Goal: Contribute content: Contribute content

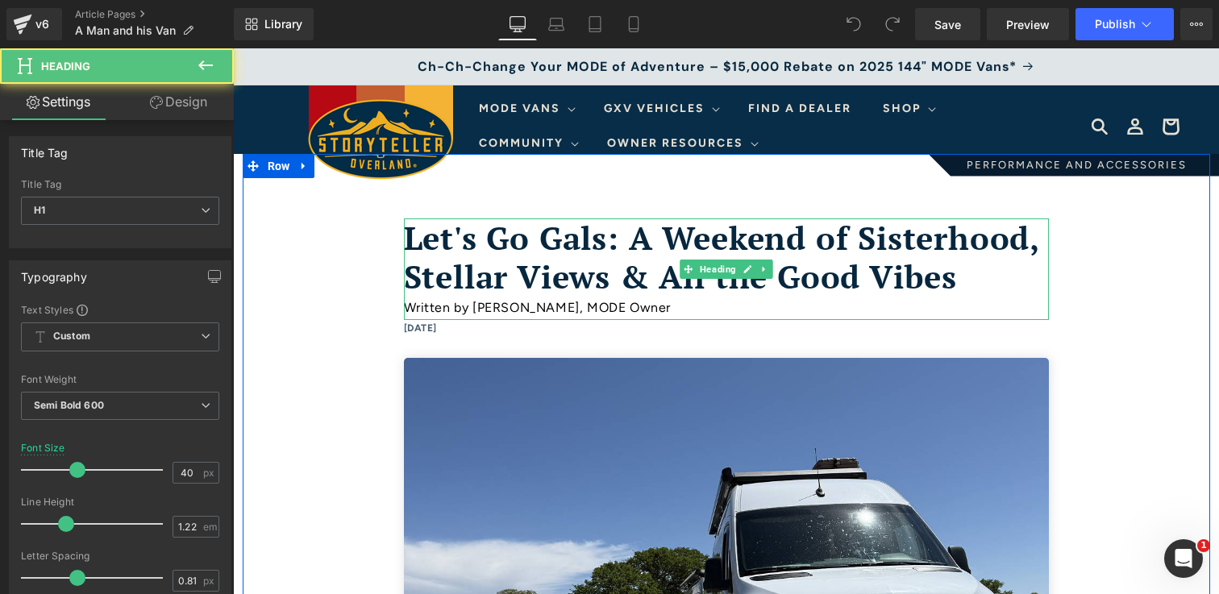
click at [881, 286] on h1 "Let's Go Gals: A Weekend of Sisterhood, Stellar Views & All the Good Vibes" at bounding box center [726, 258] width 645 height 79
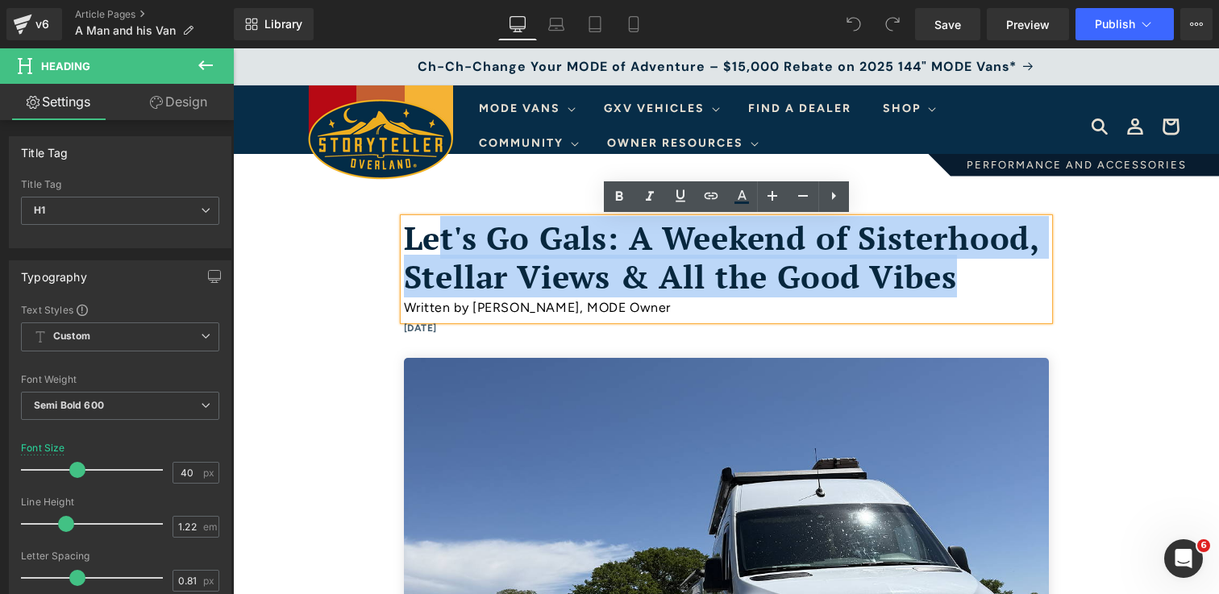
drag, startPoint x: 962, startPoint y: 277, endPoint x: 437, endPoint y: 245, distance: 525.9
click at [437, 245] on h1 "Let's Go Gals: A Weekend of Sisterhood, Stellar Views & All the Good Vibes" at bounding box center [726, 258] width 645 height 79
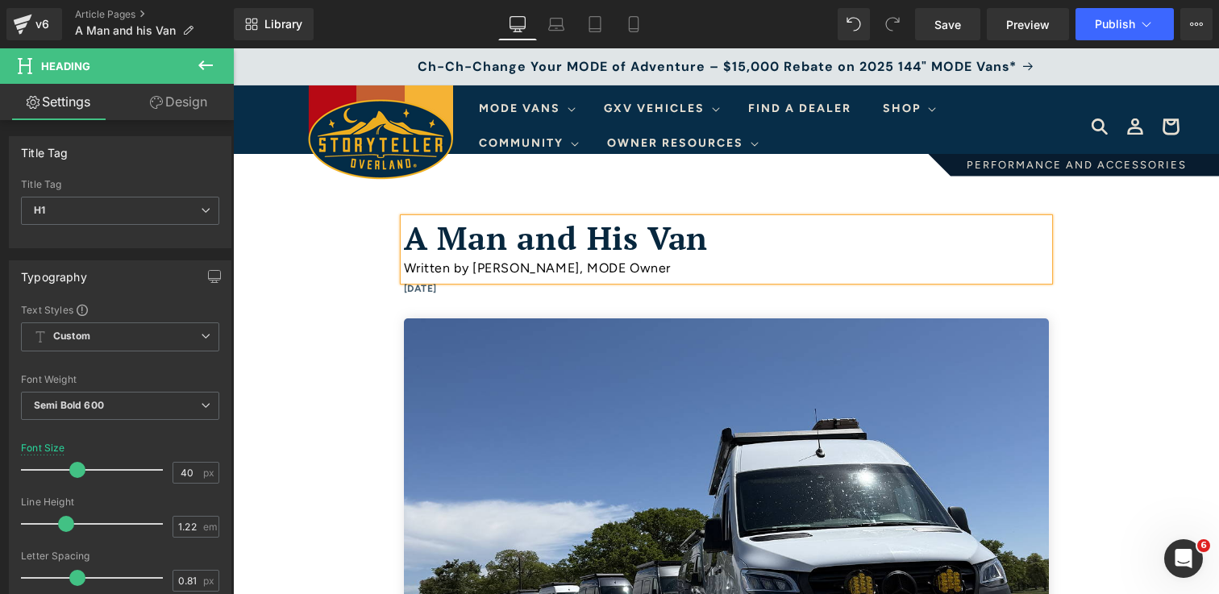
click at [571, 271] on div "Written by [PERSON_NAME], MODE Owner" at bounding box center [726, 268] width 645 height 23
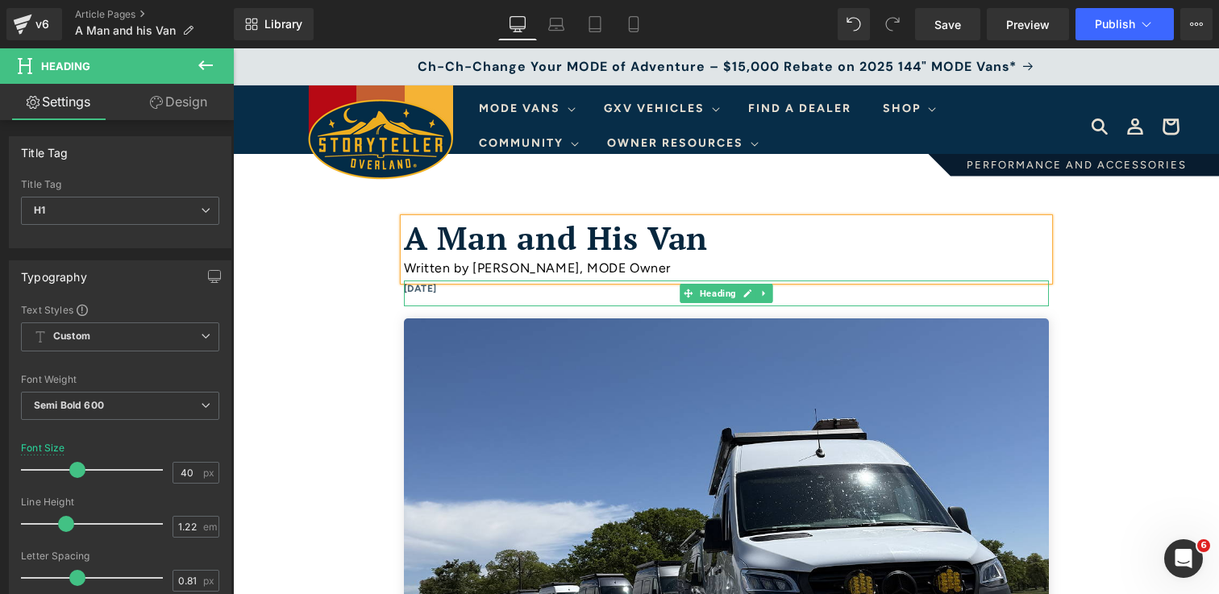
click at [452, 290] on h6 "[DATE]" at bounding box center [726, 290] width 645 height 18
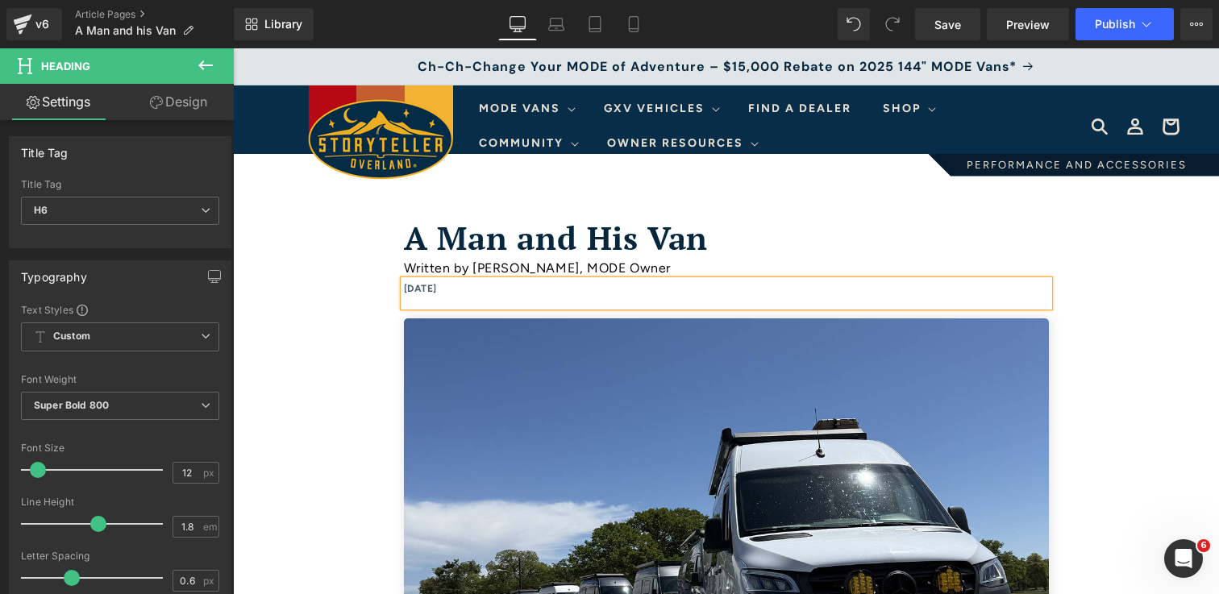
click at [449, 298] on h6 "[DATE]" at bounding box center [726, 290] width 645 height 18
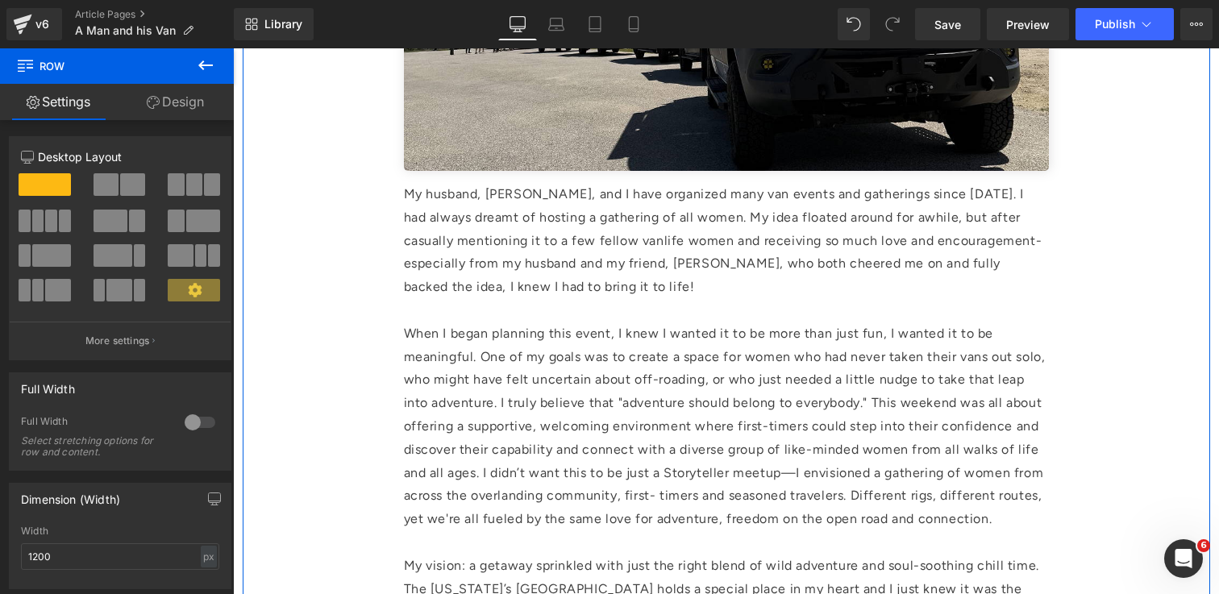
scroll to position [589, 0]
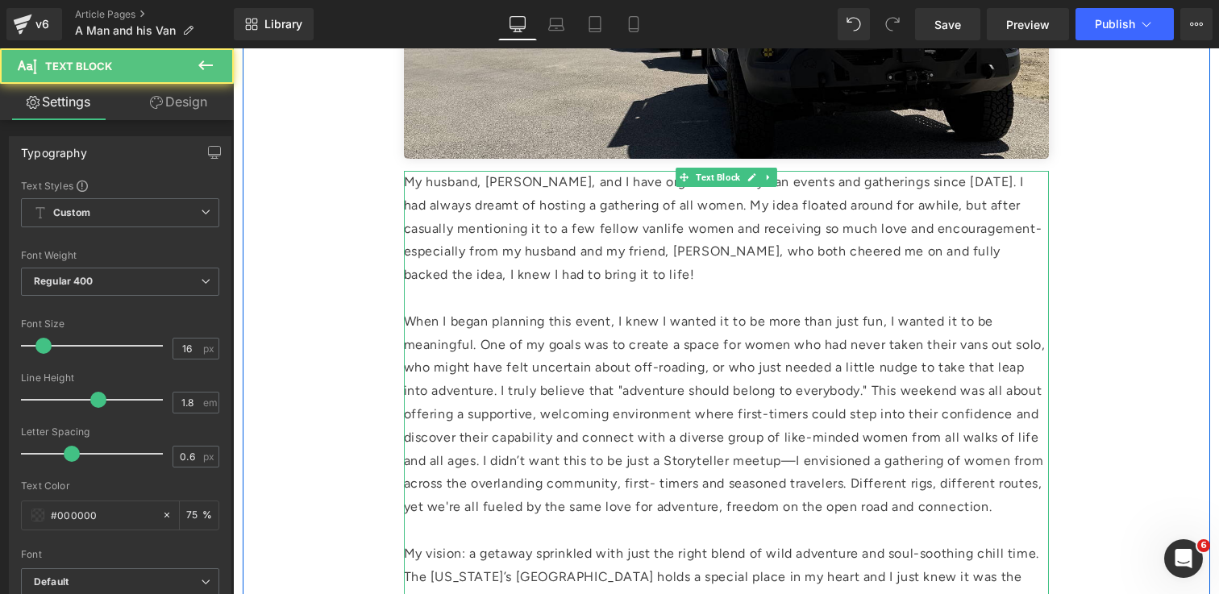
click at [685, 334] on p "When I began planning this event, I knew I wanted it to be more than just fun, …" at bounding box center [726, 414] width 645 height 209
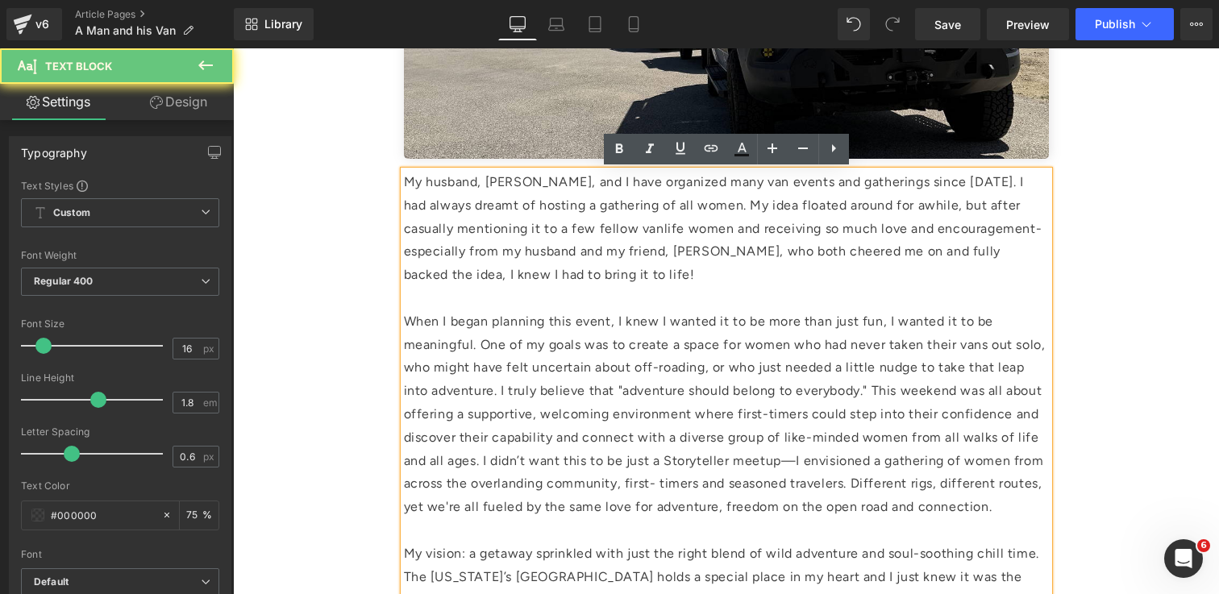
click at [685, 334] on p "When I began planning this event, I knew I wanted it to be more than just fun, …" at bounding box center [726, 414] width 645 height 209
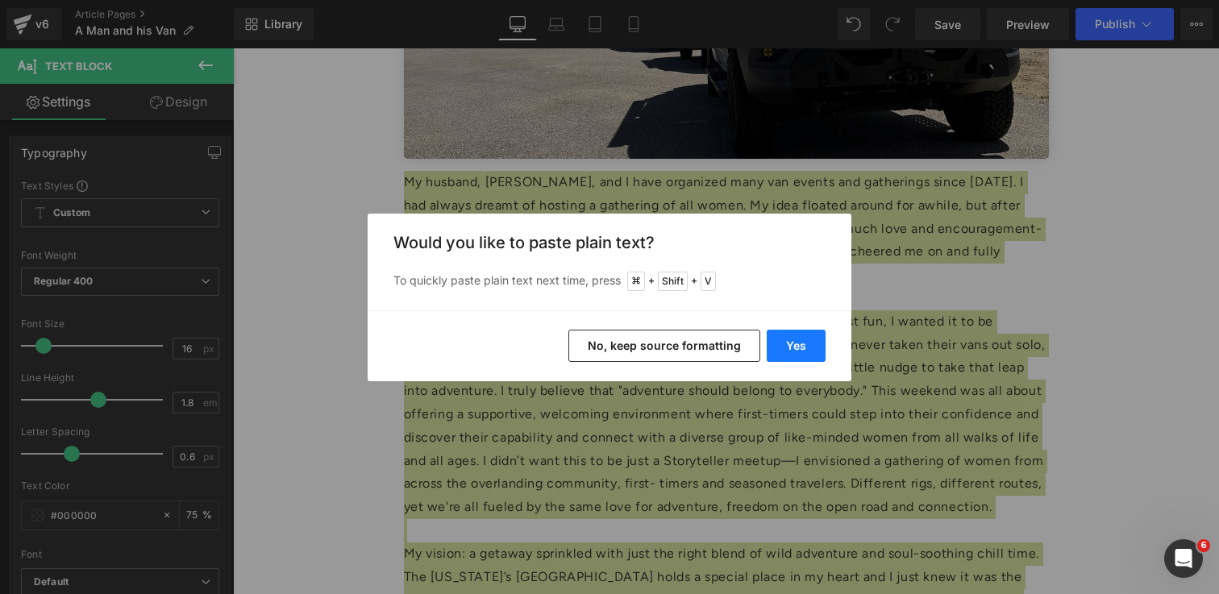
click at [814, 350] on button "Yes" at bounding box center [796, 346] width 59 height 32
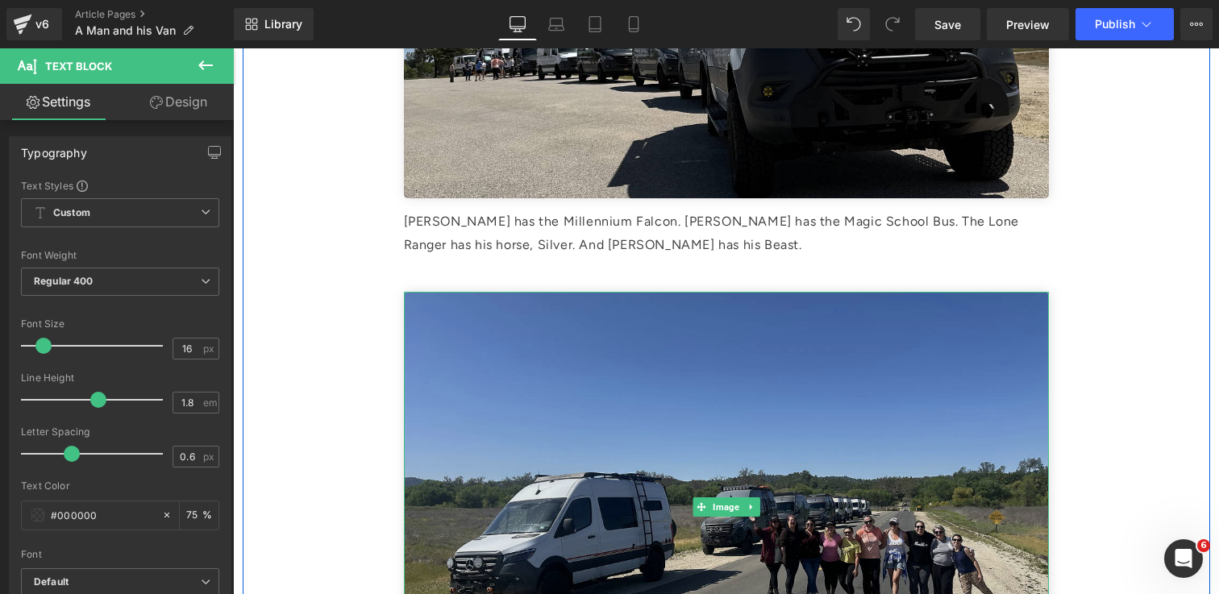
scroll to position [528, 0]
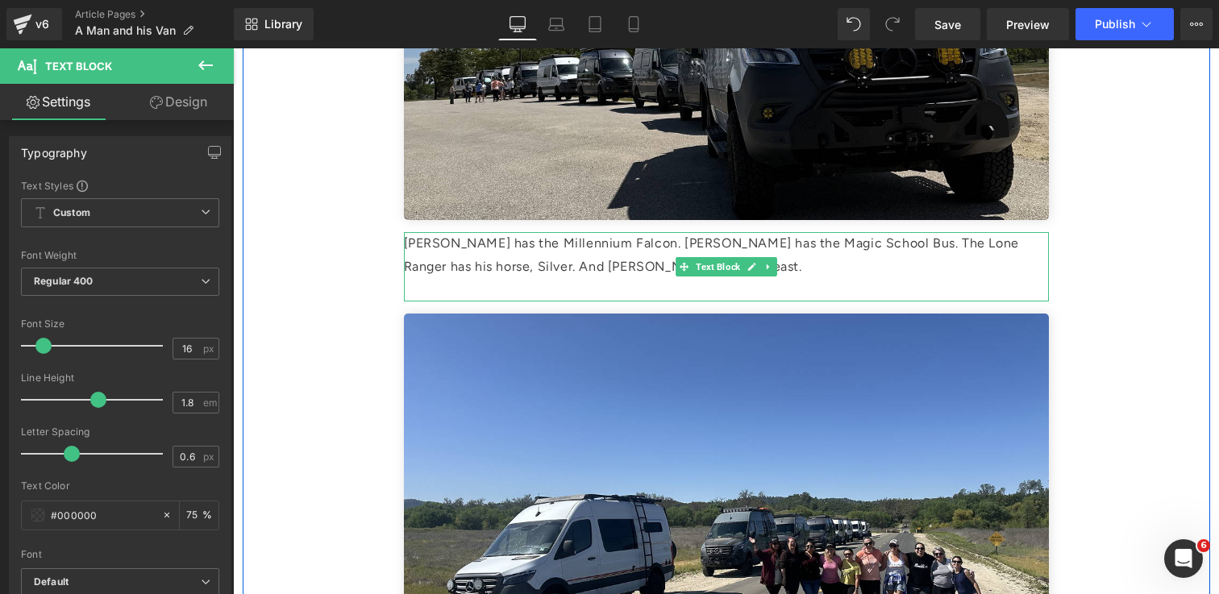
click at [667, 269] on p "[PERSON_NAME] has the Millennium Falcon. [PERSON_NAME] has the Magic School Bus…" at bounding box center [726, 255] width 645 height 47
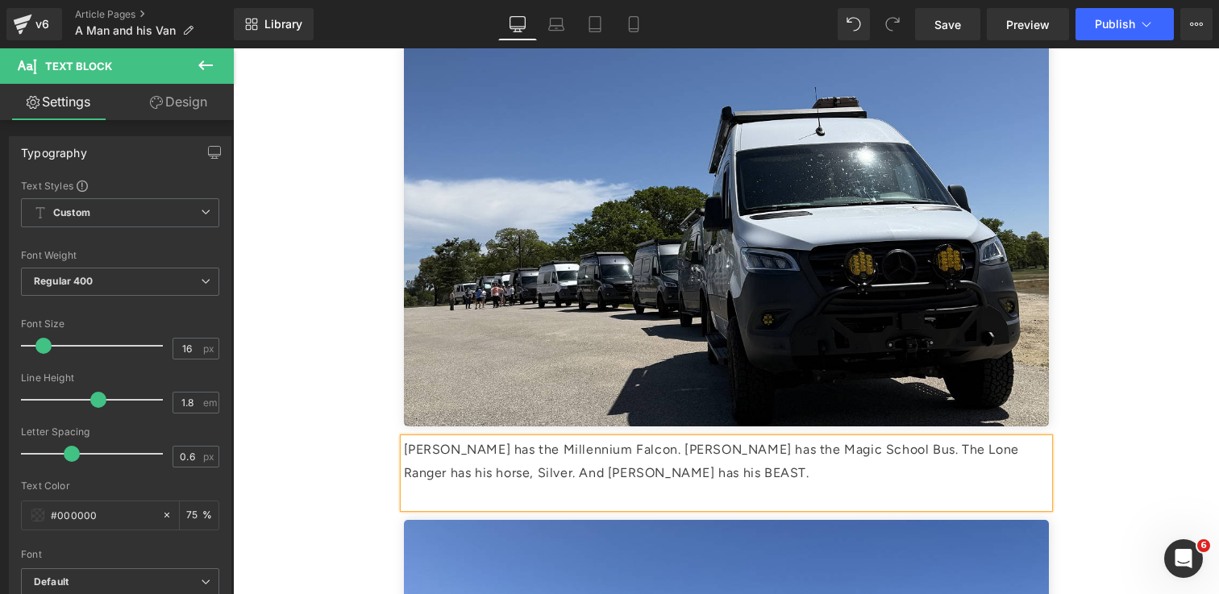
scroll to position [323, 0]
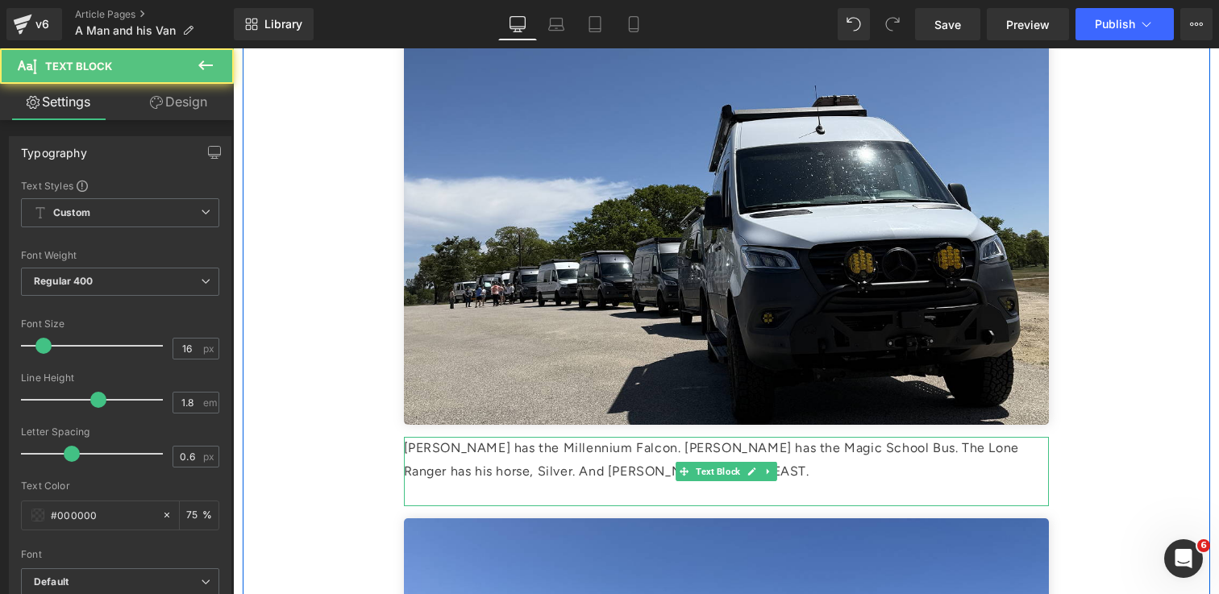
click at [656, 488] on p at bounding box center [726, 495] width 645 height 23
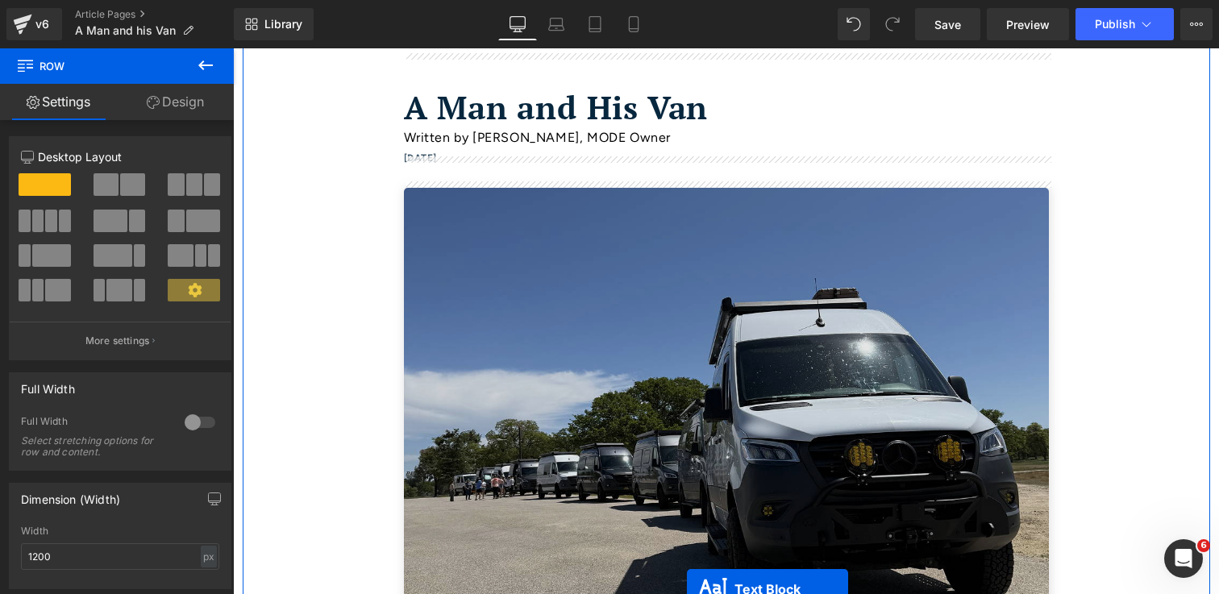
scroll to position [113, 0]
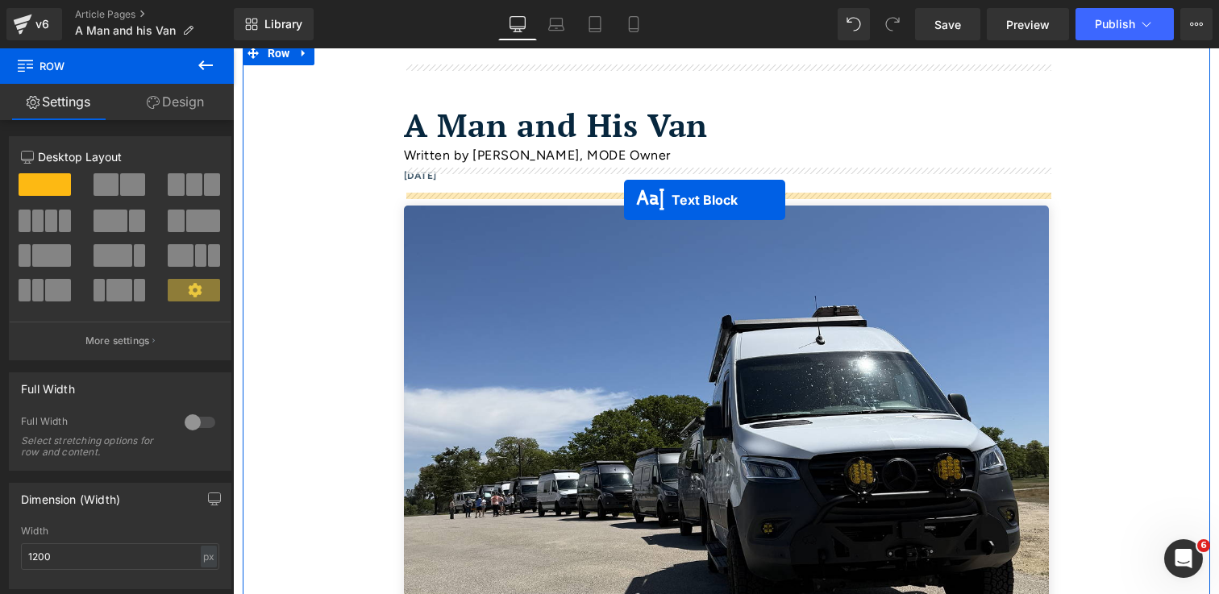
drag, startPoint x: 681, startPoint y: 464, endPoint x: 624, endPoint y: 200, distance: 270.6
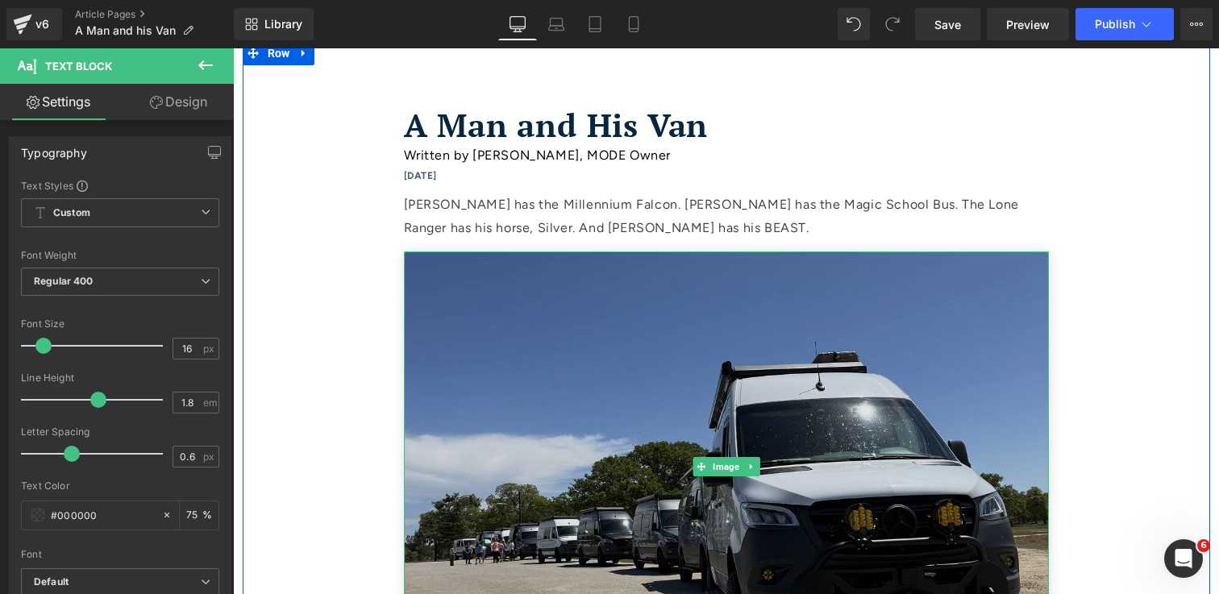
click at [632, 327] on img at bounding box center [726, 467] width 645 height 430
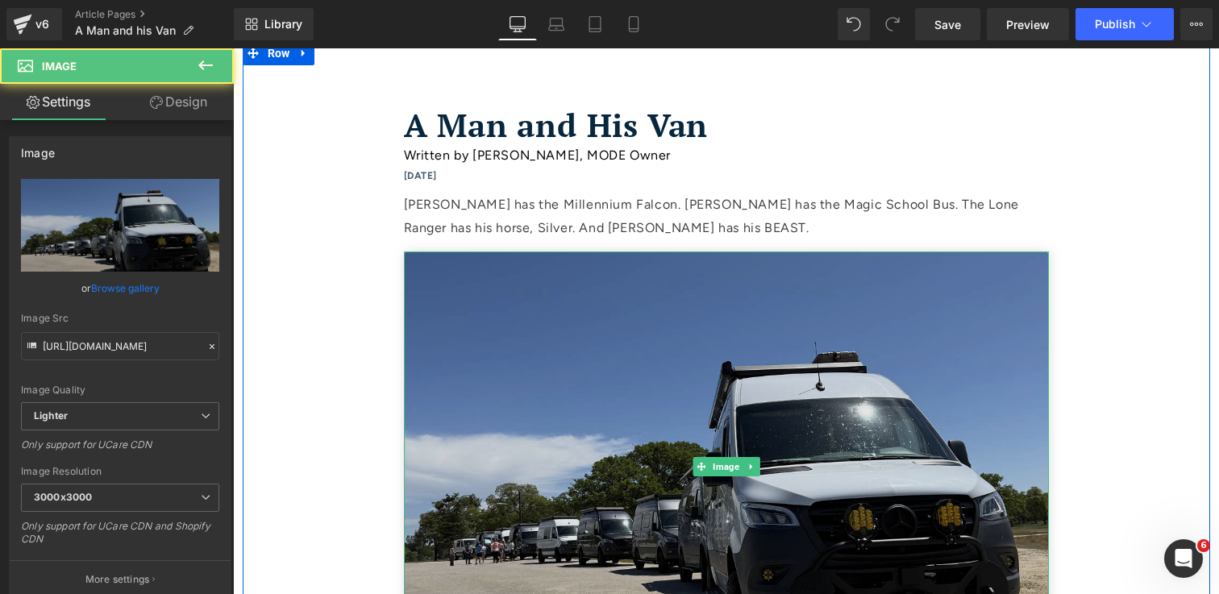
click at [824, 322] on img at bounding box center [726, 467] width 645 height 430
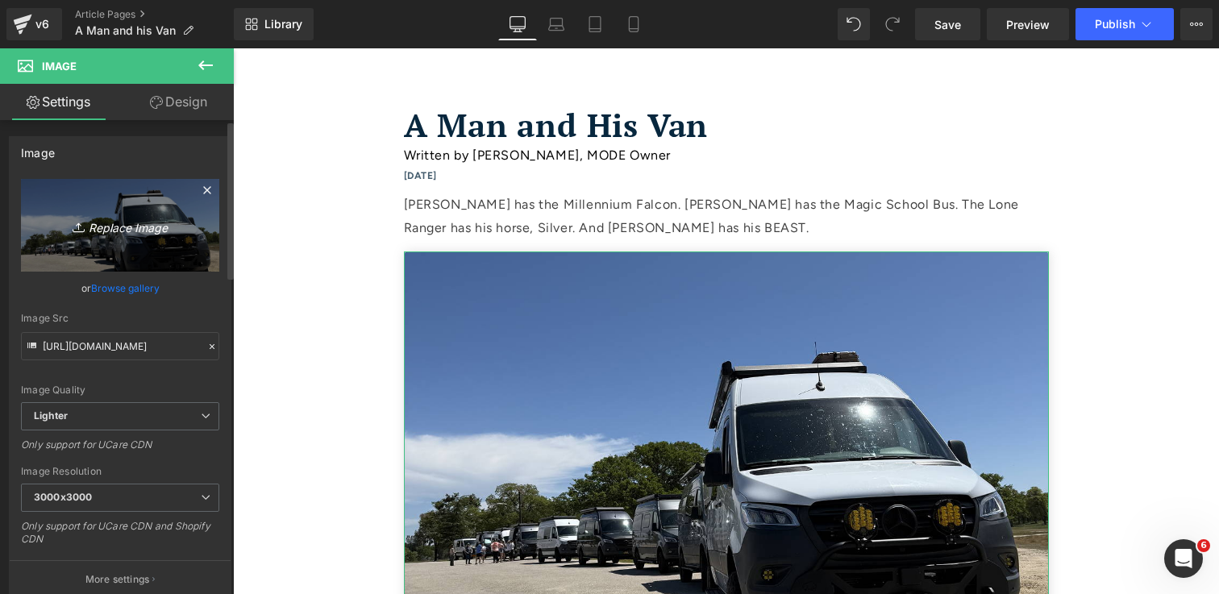
click at [116, 228] on icon "Replace Image" at bounding box center [120, 225] width 129 height 20
type input "C:\fakepath\IMG_0844 1.jpg"
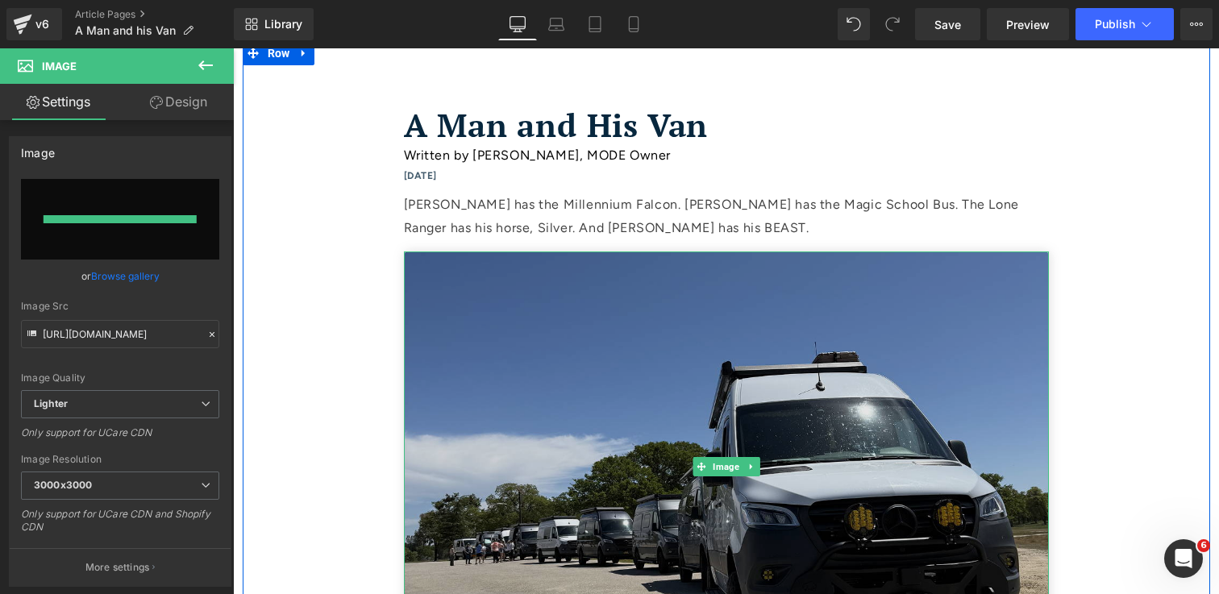
type input "[URL][DOMAIN_NAME]"
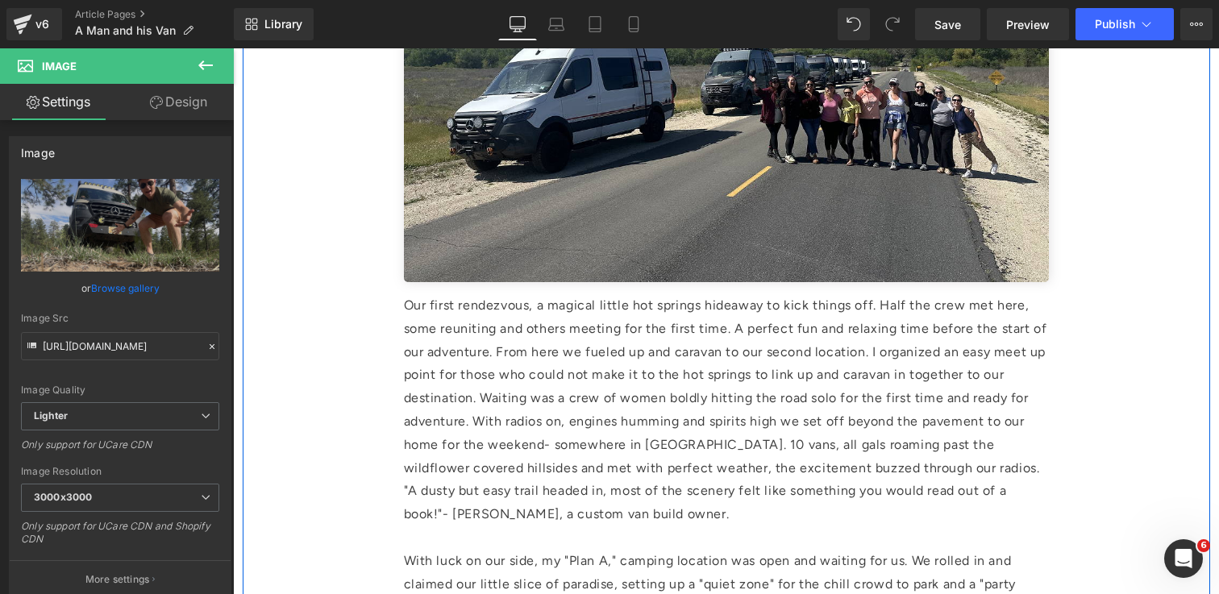
scroll to position [969, 0]
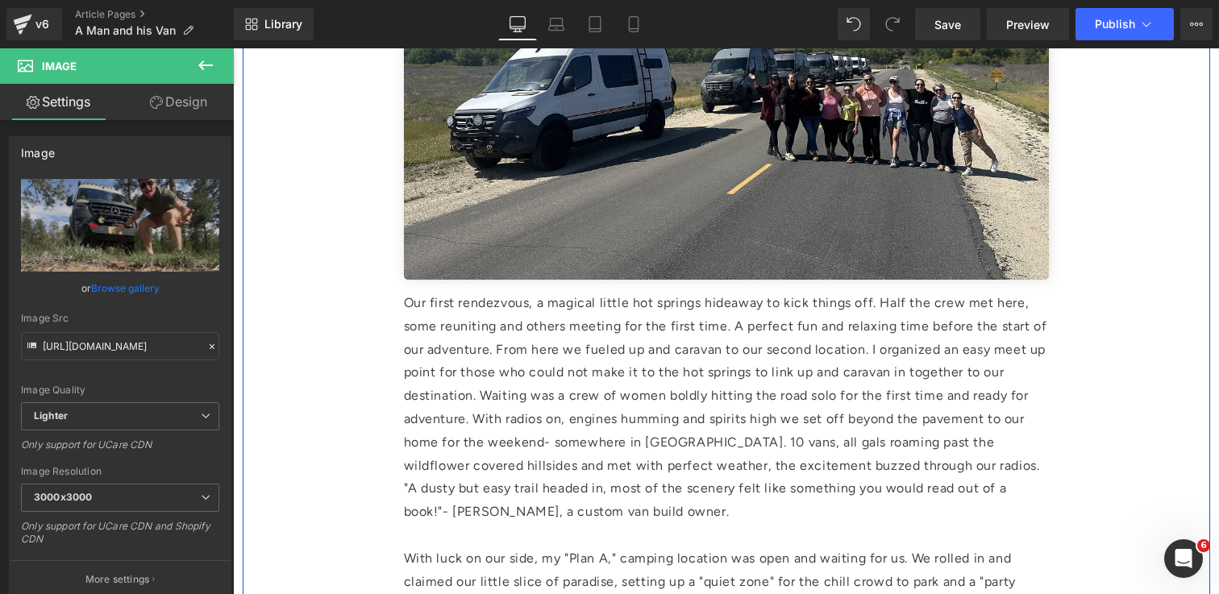
click at [657, 421] on p "Our first rendezvous, a magical little hot springs hideaway to kick things off.…" at bounding box center [726, 408] width 645 height 232
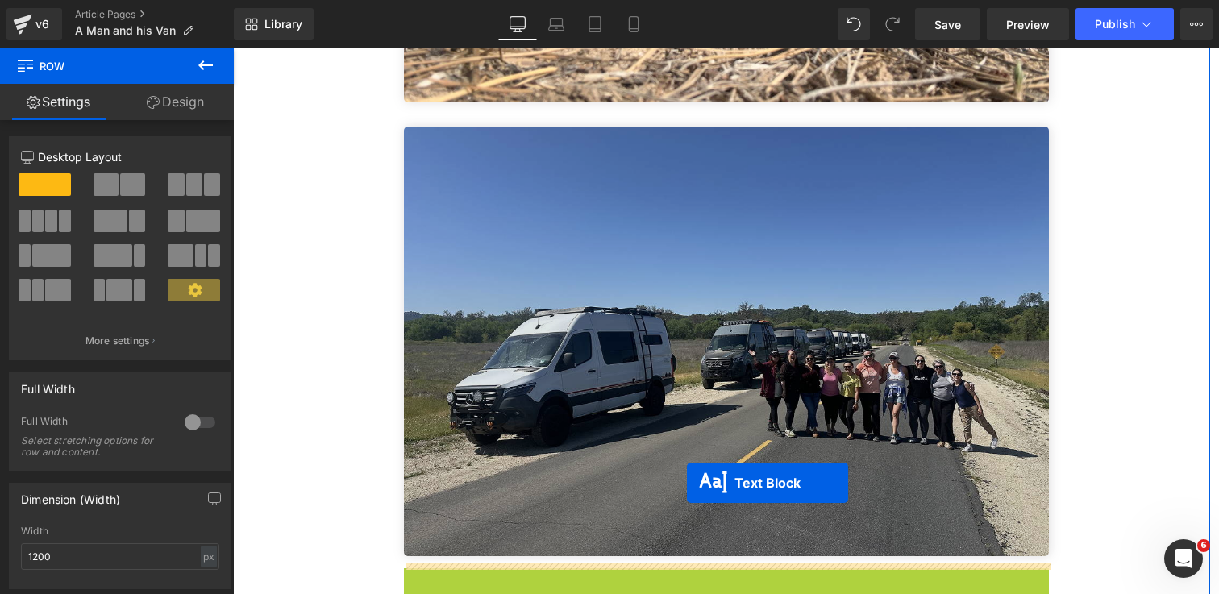
scroll to position [692, 0]
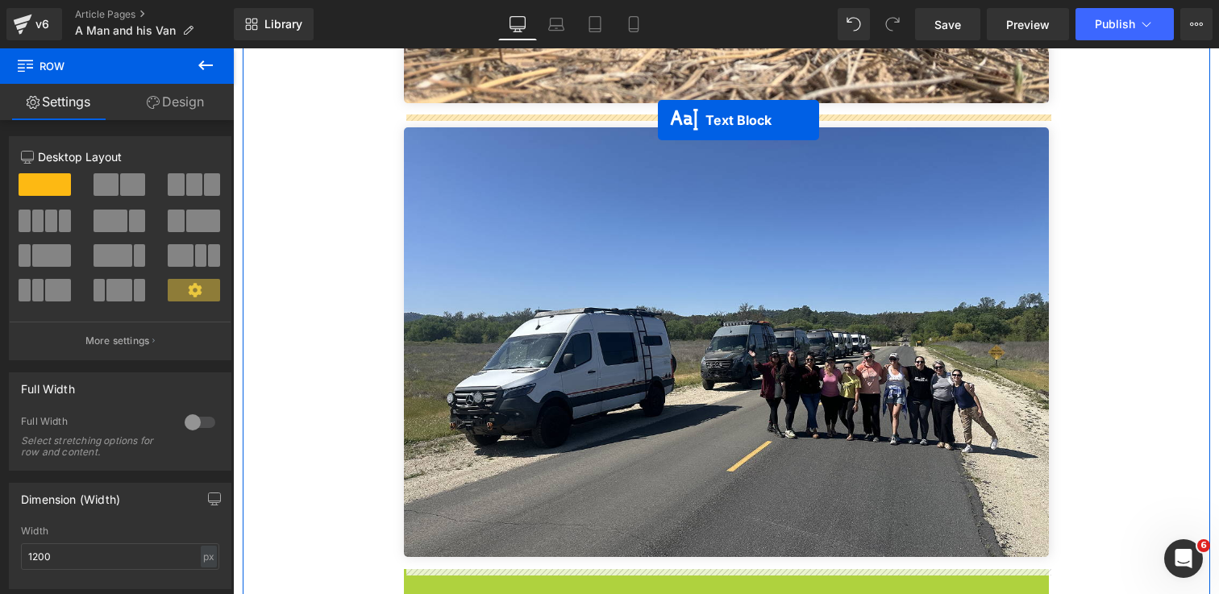
drag, startPoint x: 685, startPoint y: 296, endPoint x: 658, endPoint y: 120, distance: 177.9
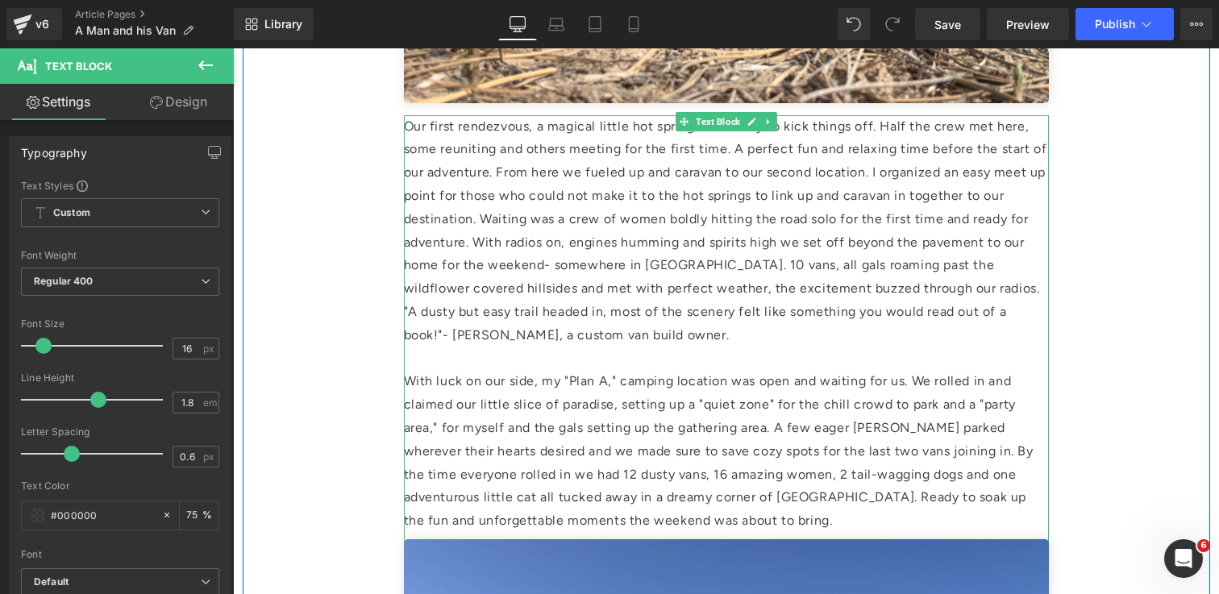
click at [746, 356] on p at bounding box center [726, 359] width 645 height 23
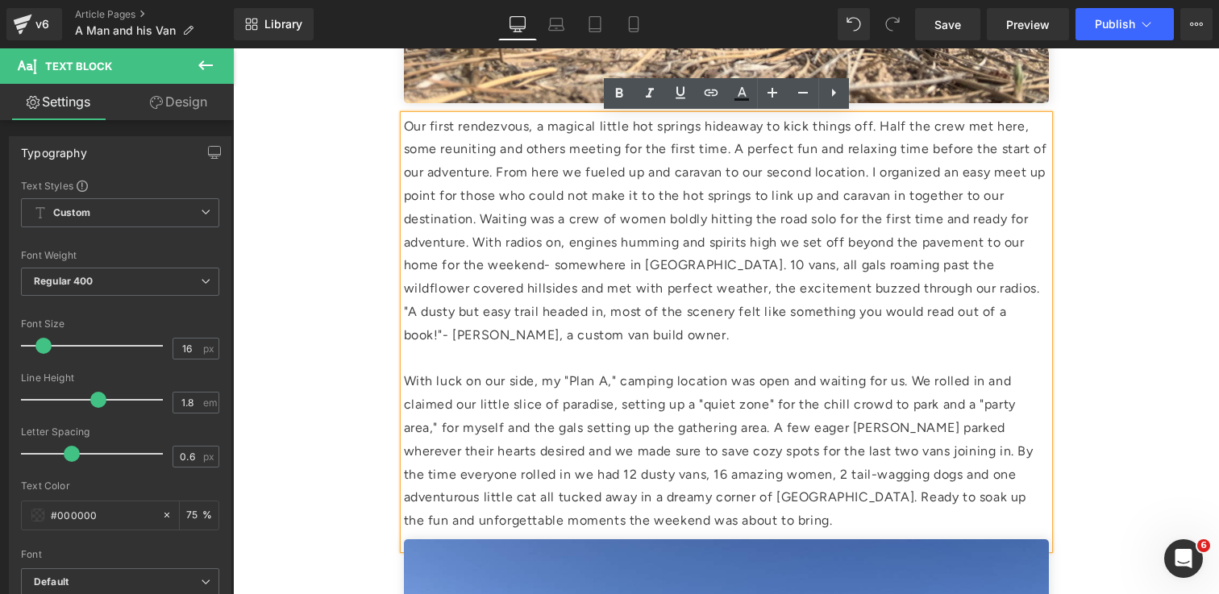
drag, startPoint x: 801, startPoint y: 522, endPoint x: 409, endPoint y: 123, distance: 558.8
click at [409, 123] on div "Our first rendezvous, a magical little hot springs hideaway to kick things off.…" at bounding box center [726, 332] width 645 height 434
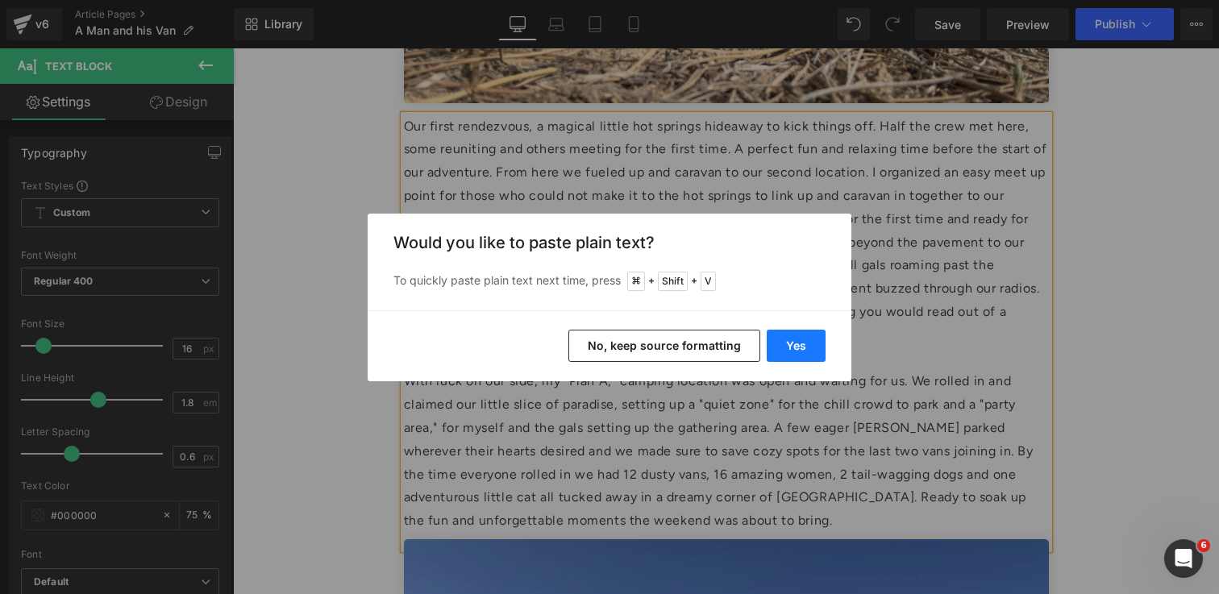
click at [796, 356] on button "Yes" at bounding box center [796, 346] width 59 height 32
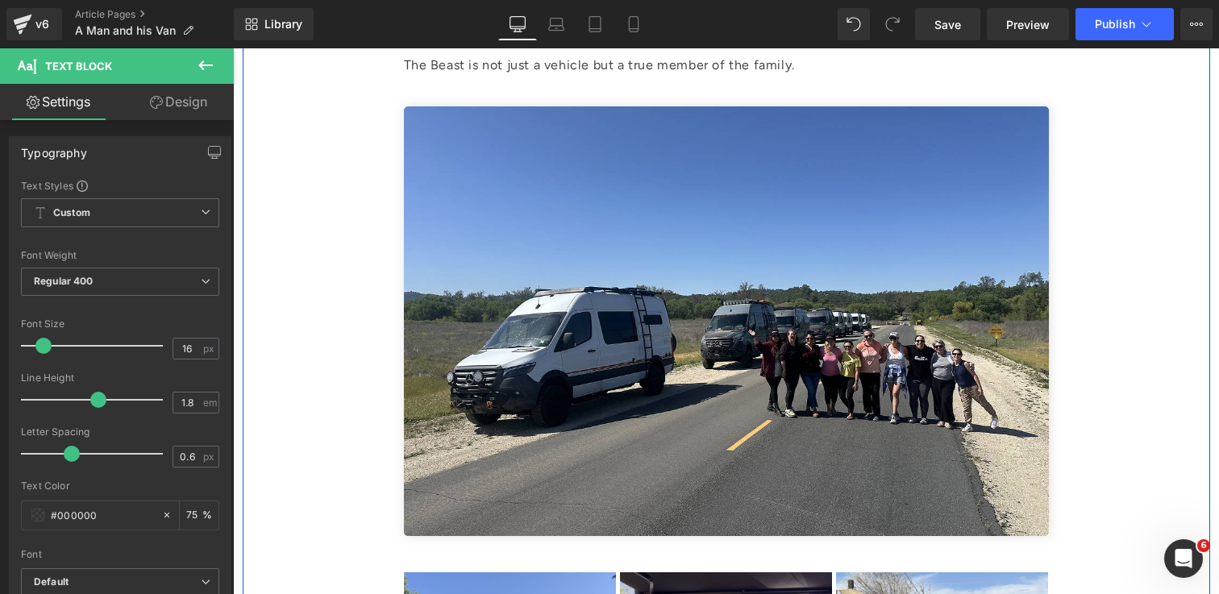
scroll to position [1959, 0]
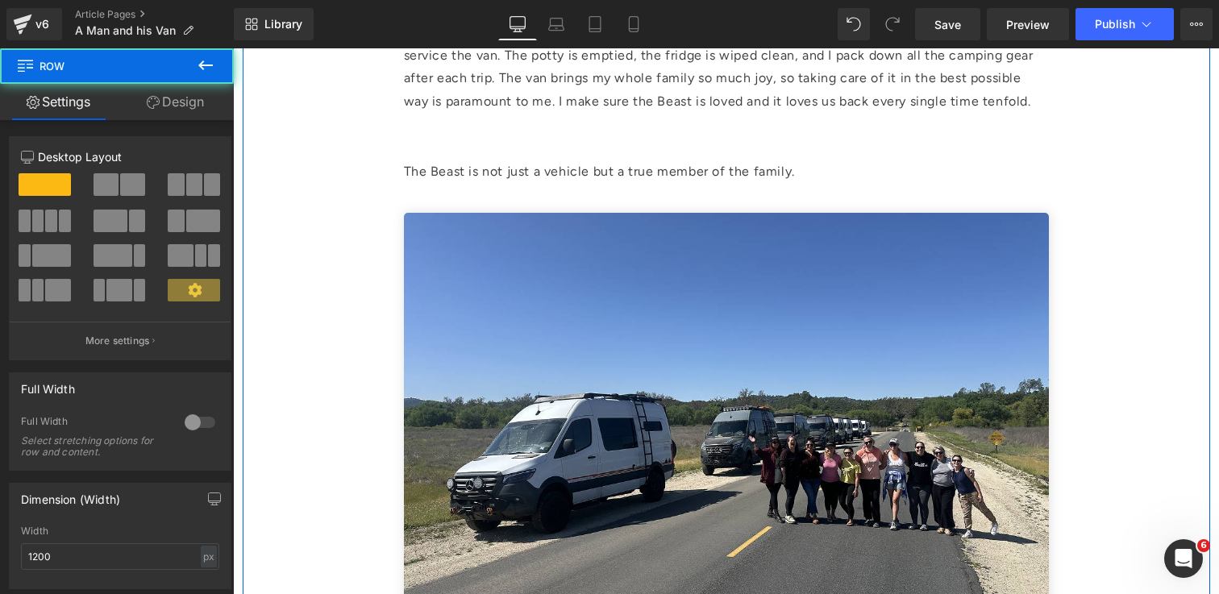
scroll to position [1745, 0]
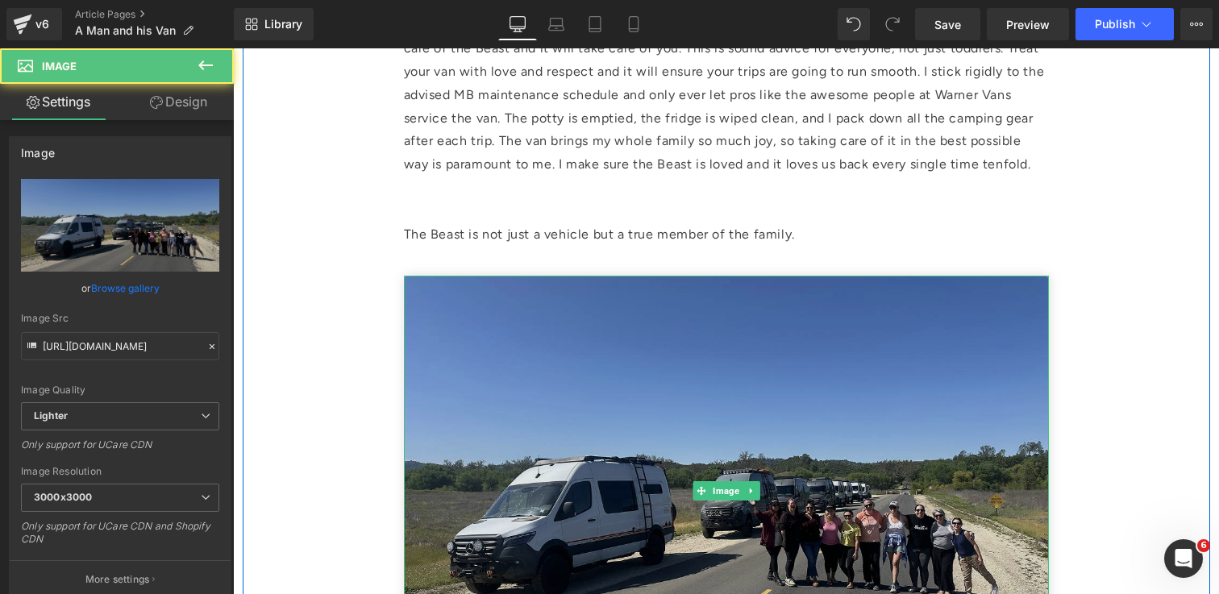
click at [699, 296] on img at bounding box center [726, 491] width 645 height 430
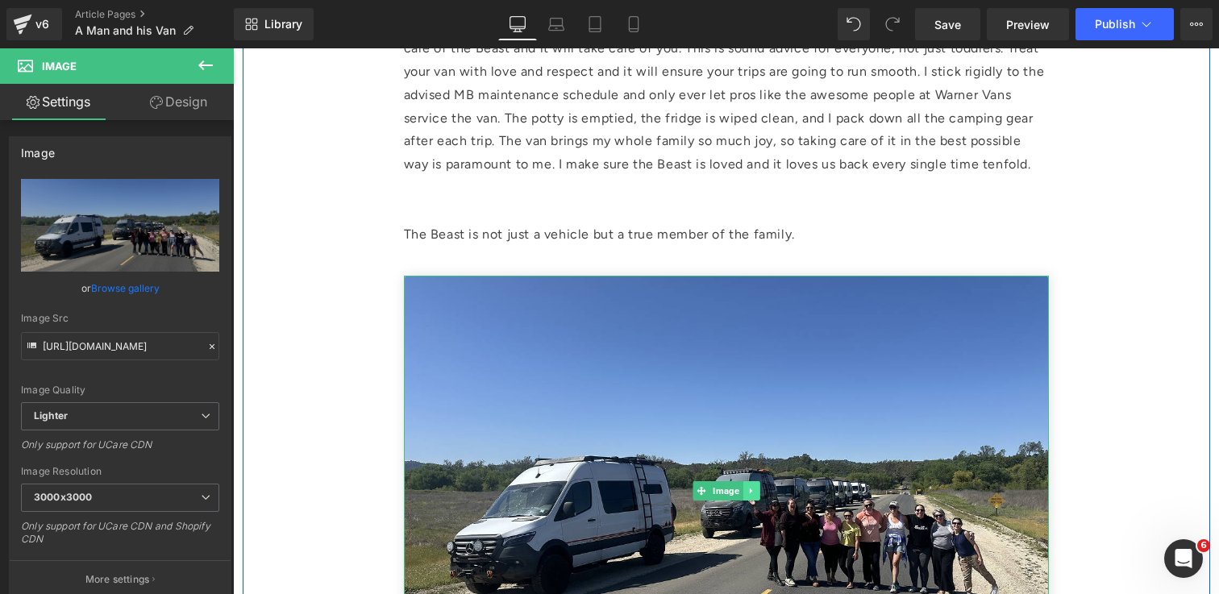
click at [753, 494] on icon at bounding box center [751, 491] width 9 height 10
click at [760, 493] on icon at bounding box center [759, 490] width 9 height 9
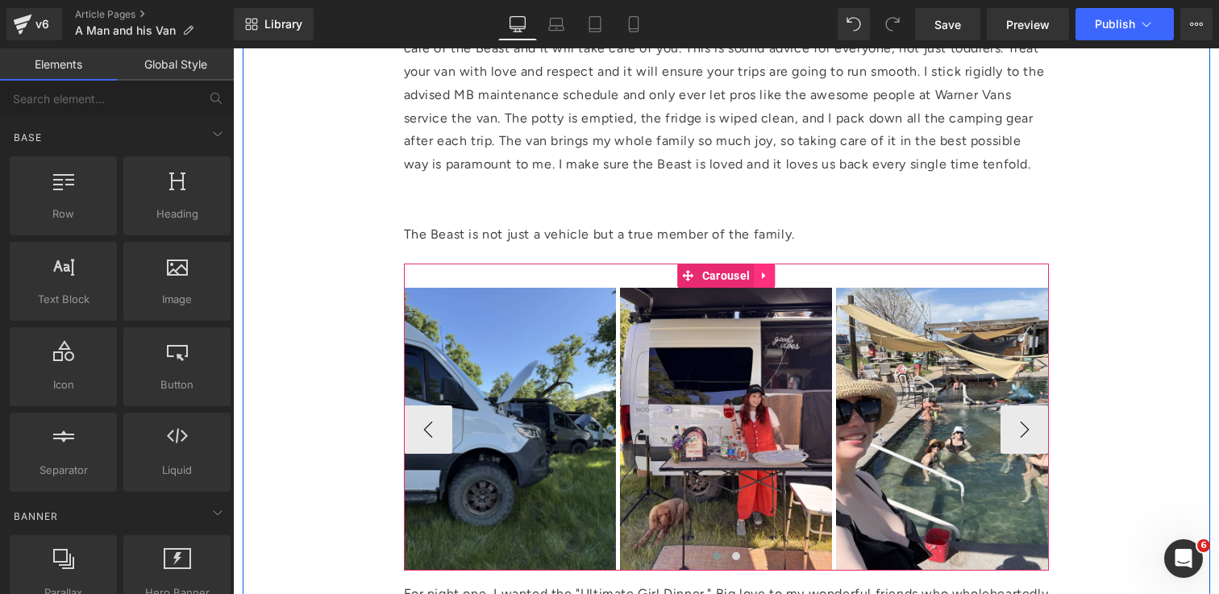
click at [763, 270] on icon at bounding box center [764, 276] width 11 height 12
click at [769, 277] on icon at bounding box center [774, 275] width 11 height 11
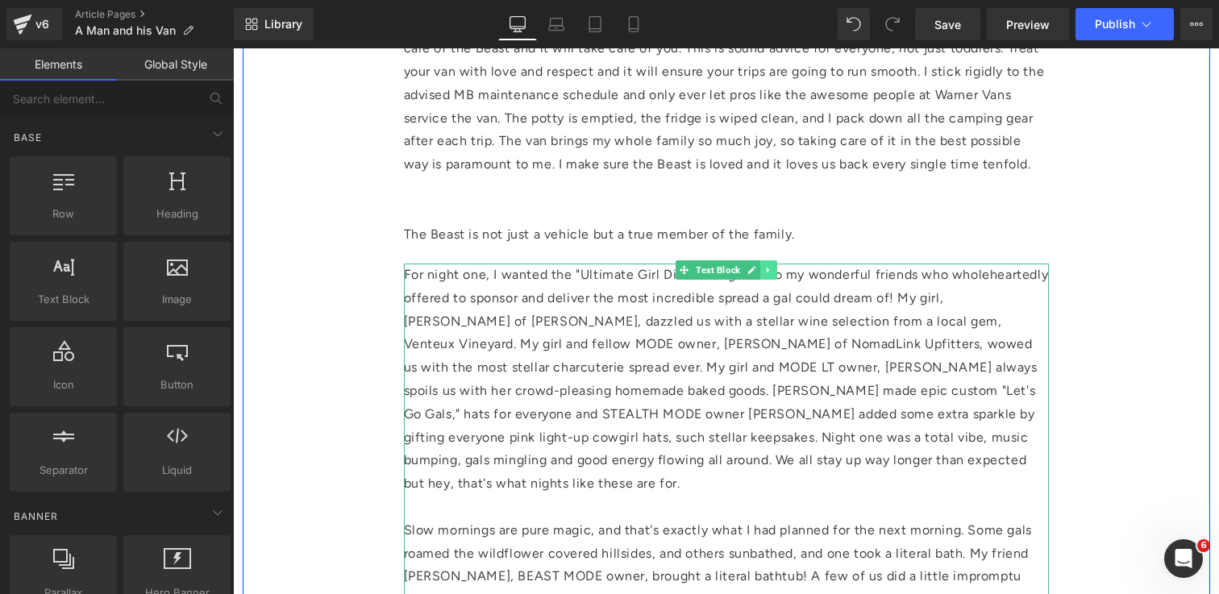
click at [770, 275] on link at bounding box center [768, 269] width 17 height 19
click at [781, 273] on icon at bounding box center [777, 270] width 9 height 10
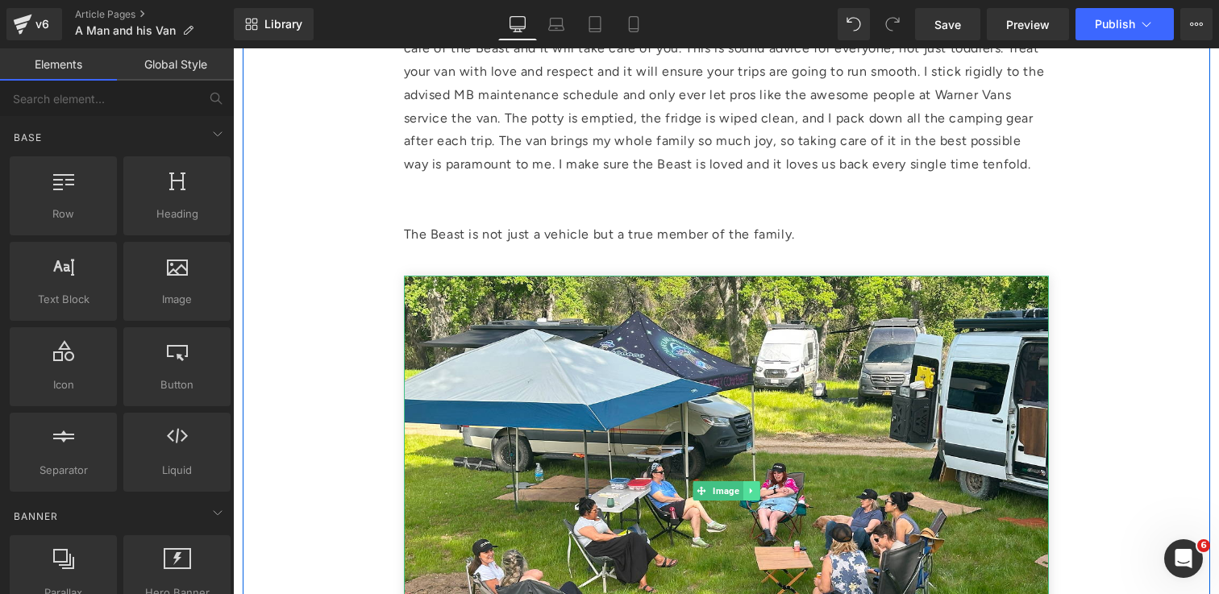
click at [748, 494] on icon at bounding box center [751, 491] width 9 height 10
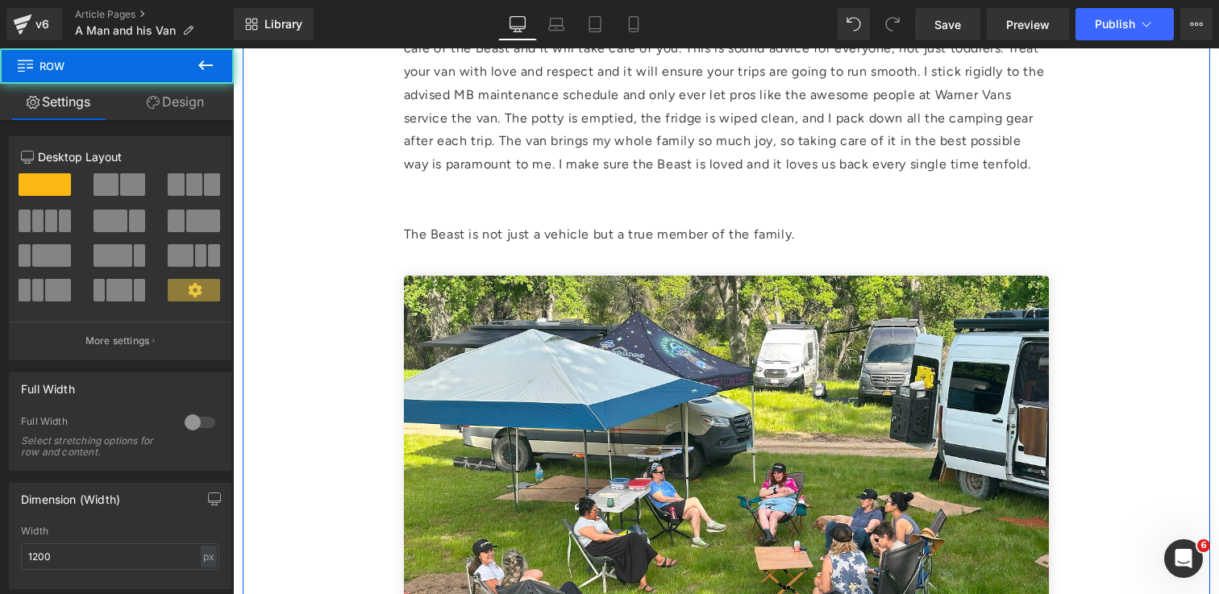
click at [1073, 387] on div "A Man and His Van Written by [PERSON_NAME], MODE Owner Heading [DATE] Heading […" at bounding box center [727, 85] width 968 height 3352
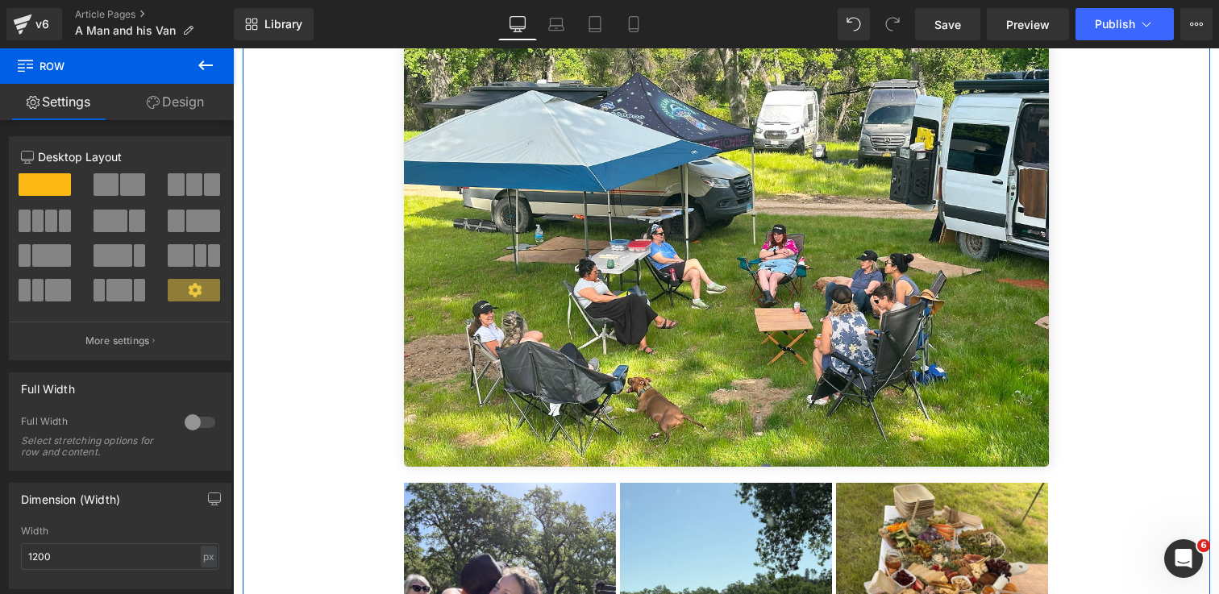
scroll to position [1917, 0]
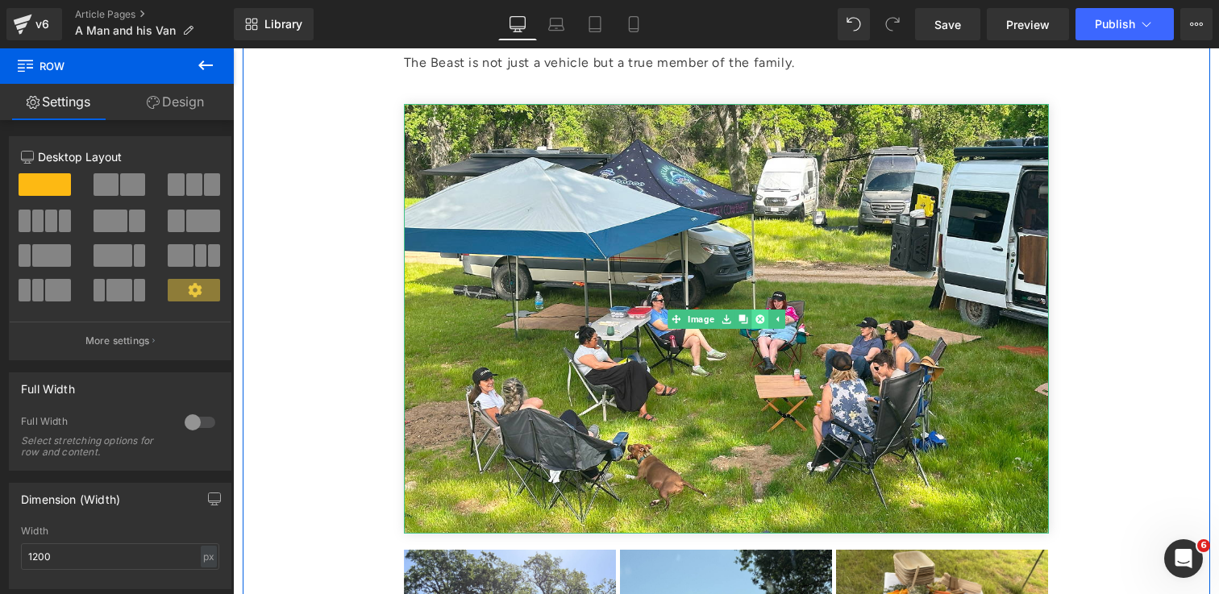
click at [764, 321] on link at bounding box center [760, 319] width 17 height 19
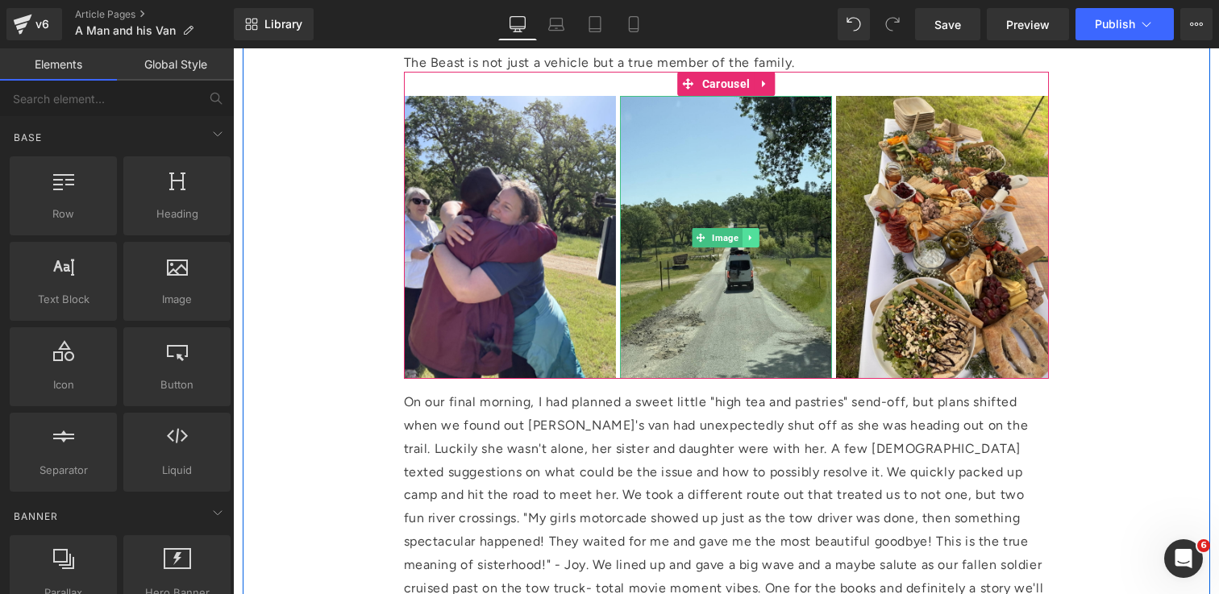
click at [752, 239] on icon at bounding box center [751, 238] width 9 height 10
click at [770, 86] on link at bounding box center [764, 84] width 21 height 24
click at [773, 89] on icon at bounding box center [774, 83] width 11 height 11
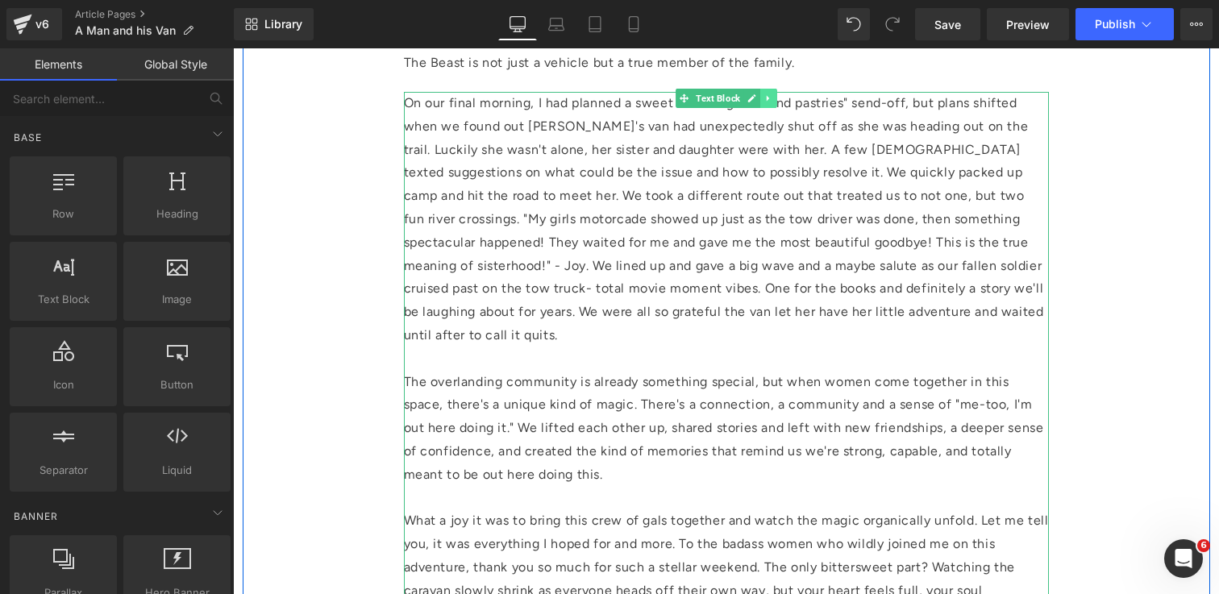
click at [766, 98] on icon at bounding box center [767, 99] width 2 height 6
click at [774, 98] on icon at bounding box center [777, 98] width 9 height 9
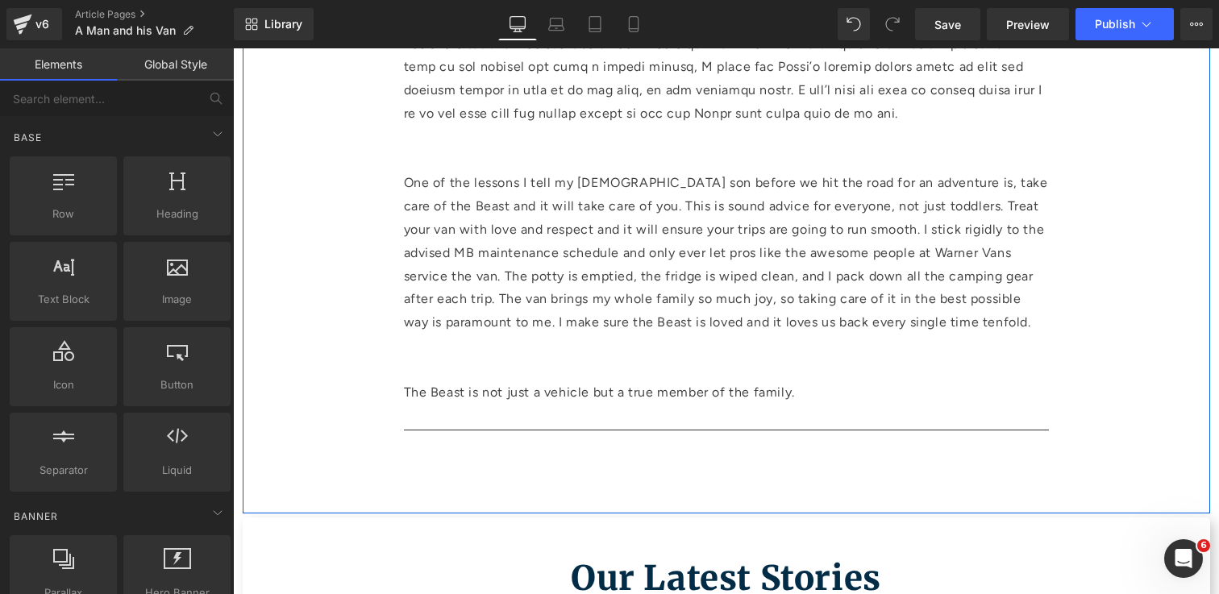
scroll to position [1584, 0]
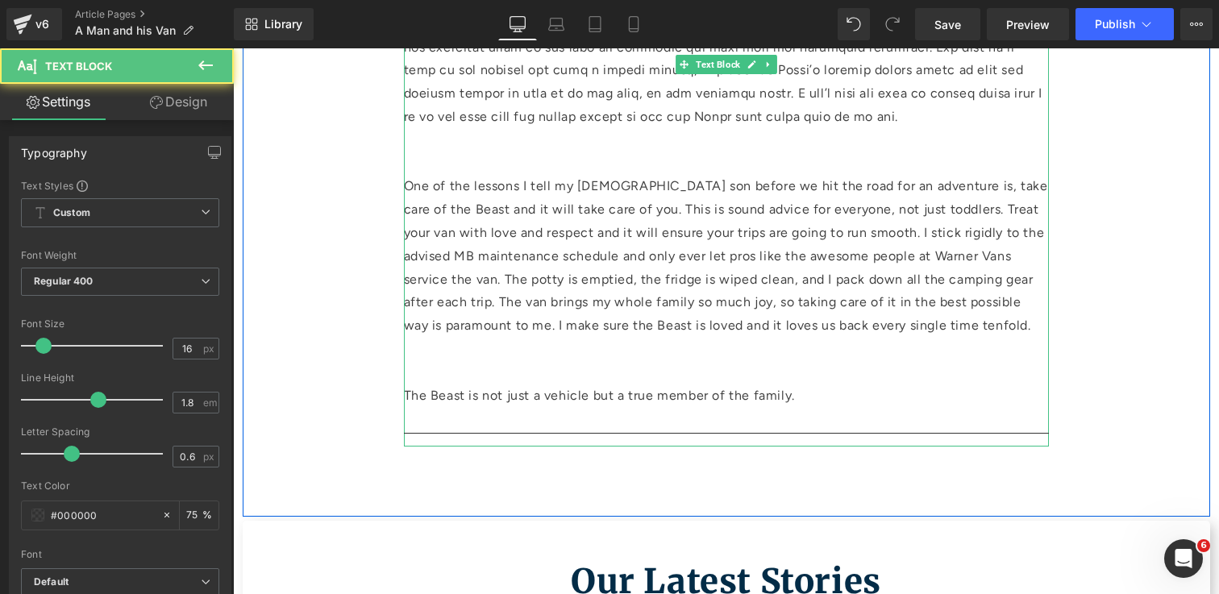
click at [802, 398] on p "The Beast is not just a vehicle but a true member of the family." at bounding box center [726, 396] width 645 height 23
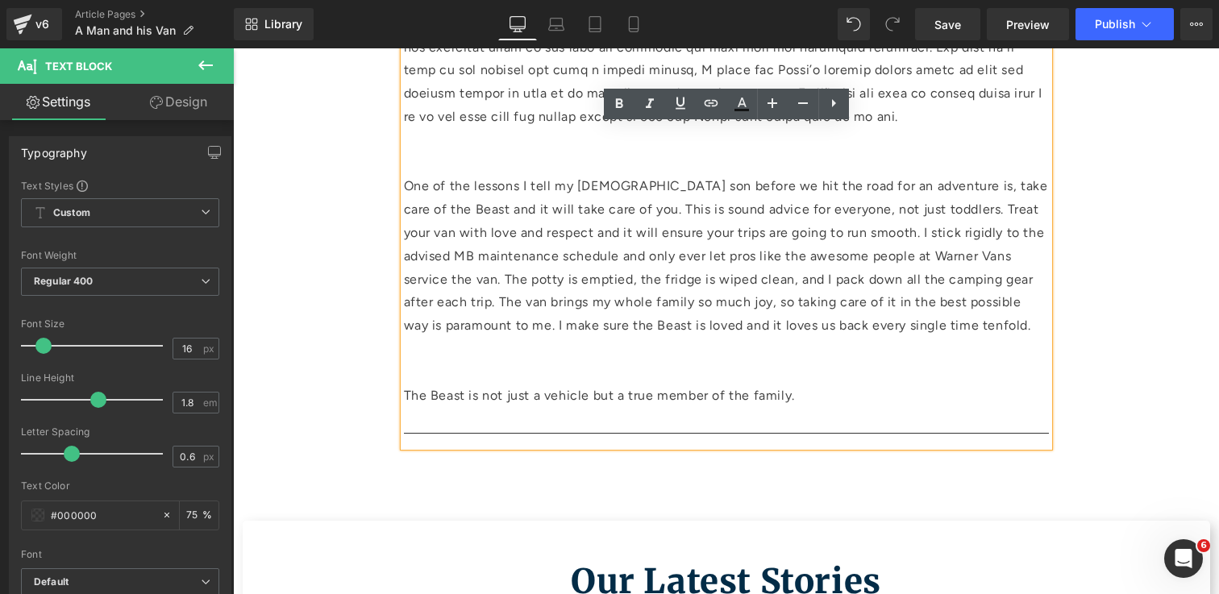
click at [464, 398] on p "The Beast is not just a vehicle but a true member of the family." at bounding box center [726, 396] width 645 height 23
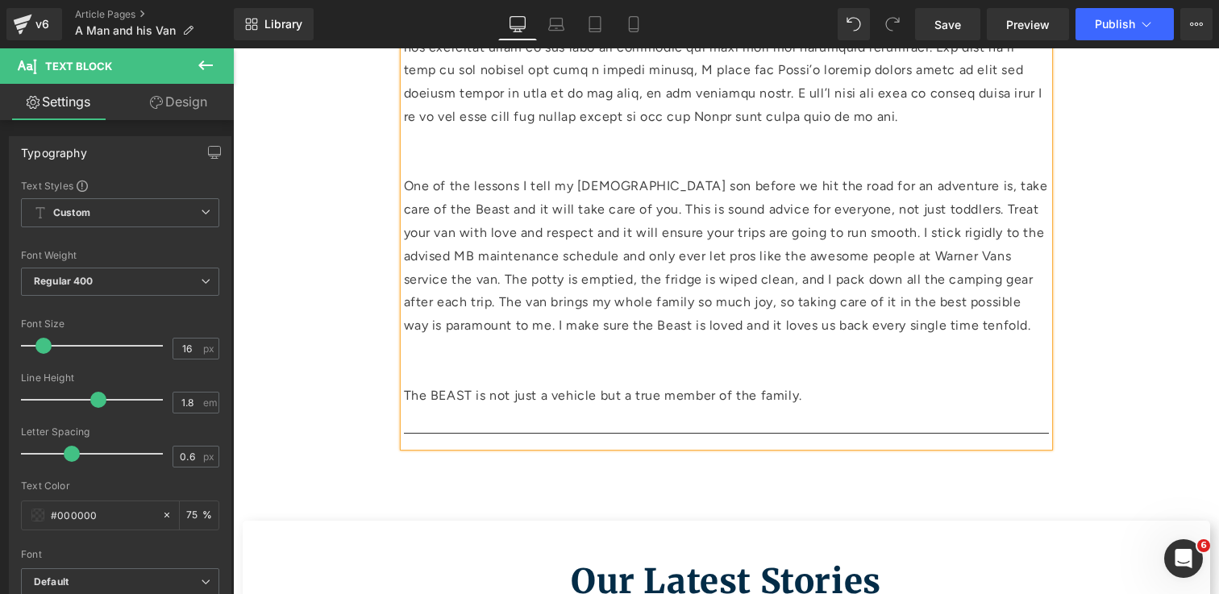
drag, startPoint x: 815, startPoint y: 398, endPoint x: 394, endPoint y: 391, distance: 421.0
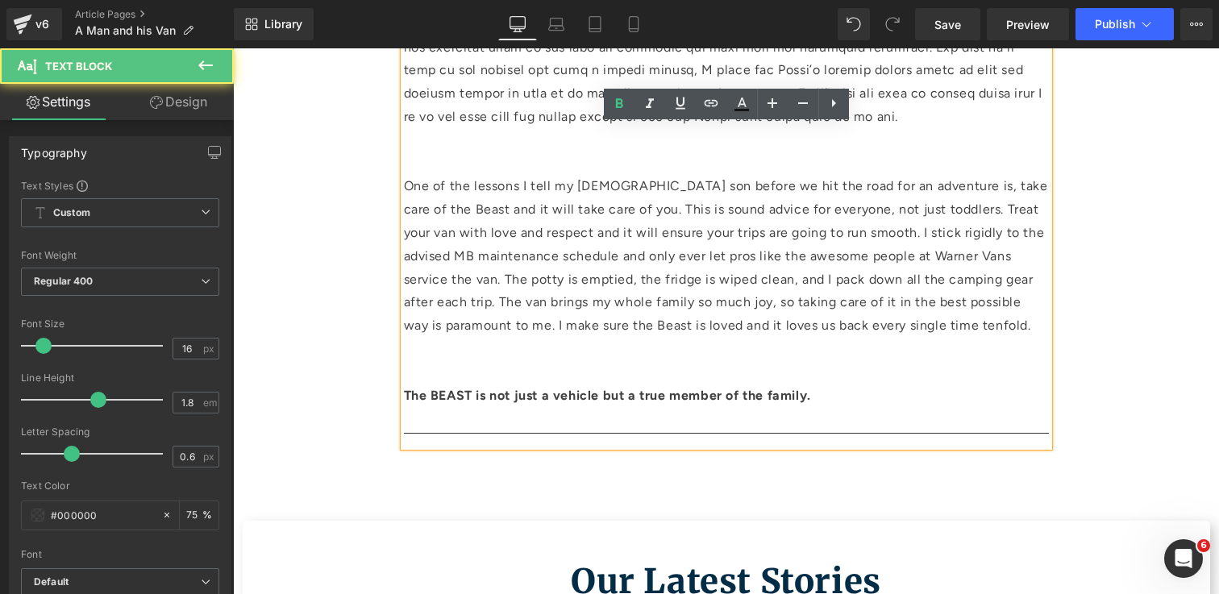
click at [664, 364] on p at bounding box center [726, 372] width 645 height 23
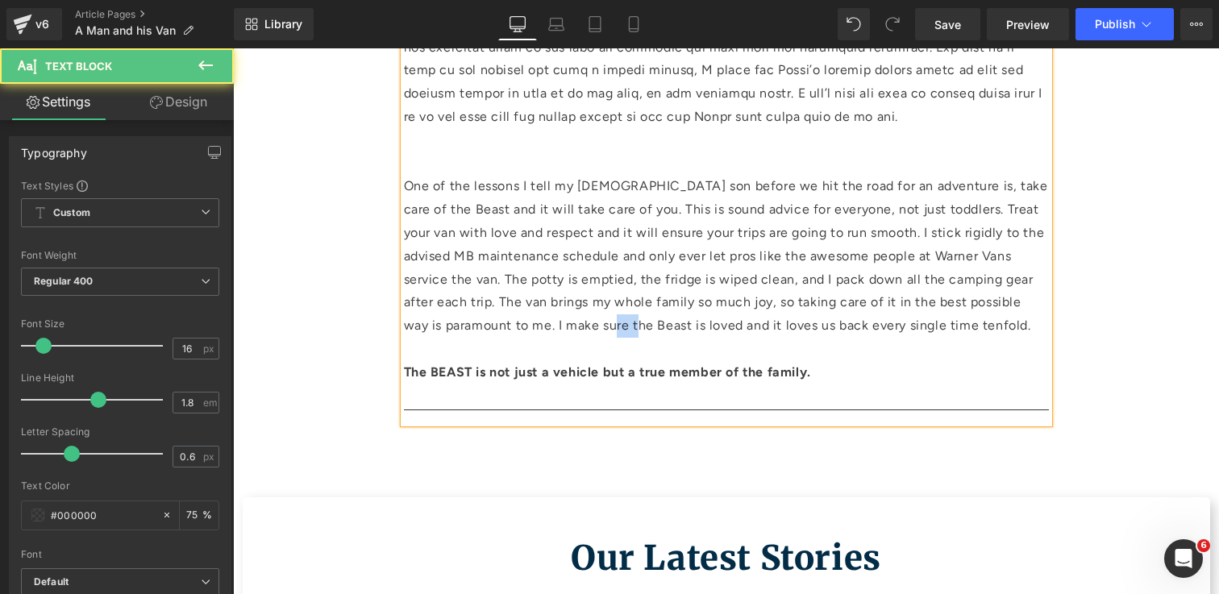
drag, startPoint x: 652, startPoint y: 329, endPoint x: 627, endPoint y: 331, distance: 25.0
click at [627, 331] on p "One of the lessons I tell my [DEMOGRAPHIC_DATA] son before we hit the road for …" at bounding box center [726, 256] width 645 height 163
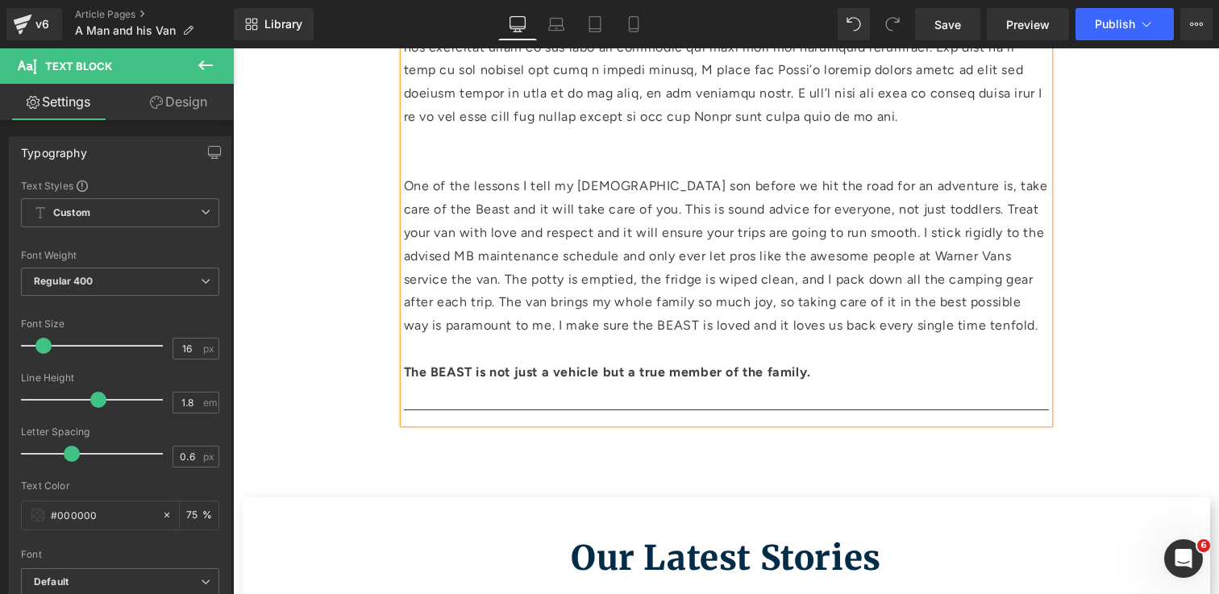
click at [758, 153] on p at bounding box center [726, 163] width 645 height 23
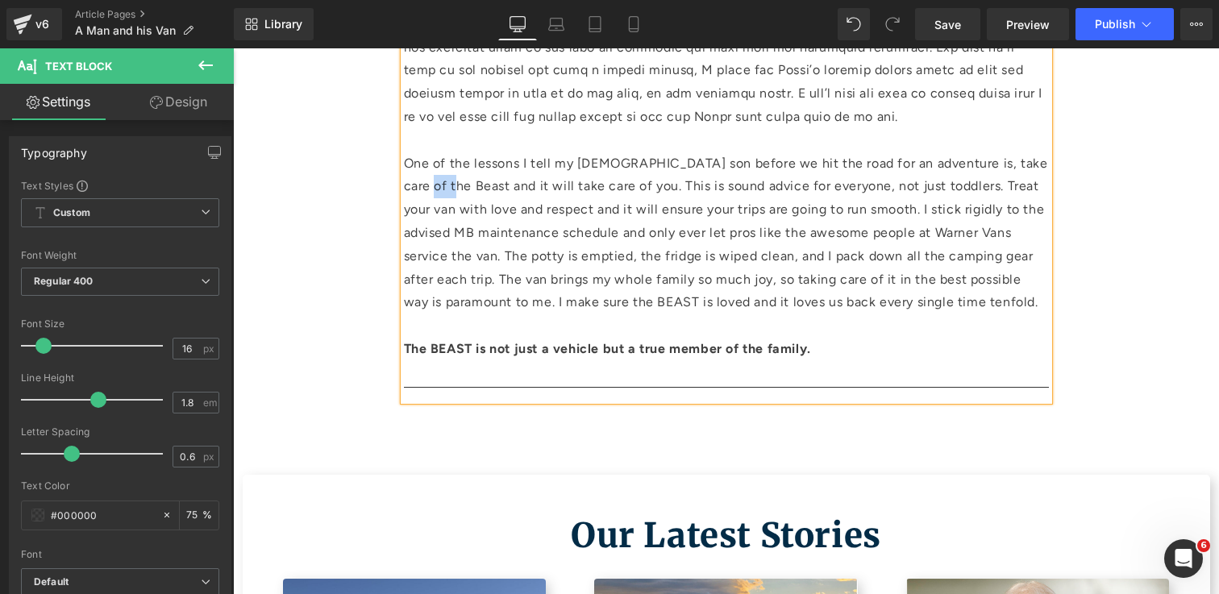
drag, startPoint x: 439, startPoint y: 186, endPoint x: 414, endPoint y: 188, distance: 25.0
click at [414, 188] on p "One of the lessons I tell my [DEMOGRAPHIC_DATA] son before we hit the road for …" at bounding box center [726, 233] width 645 height 163
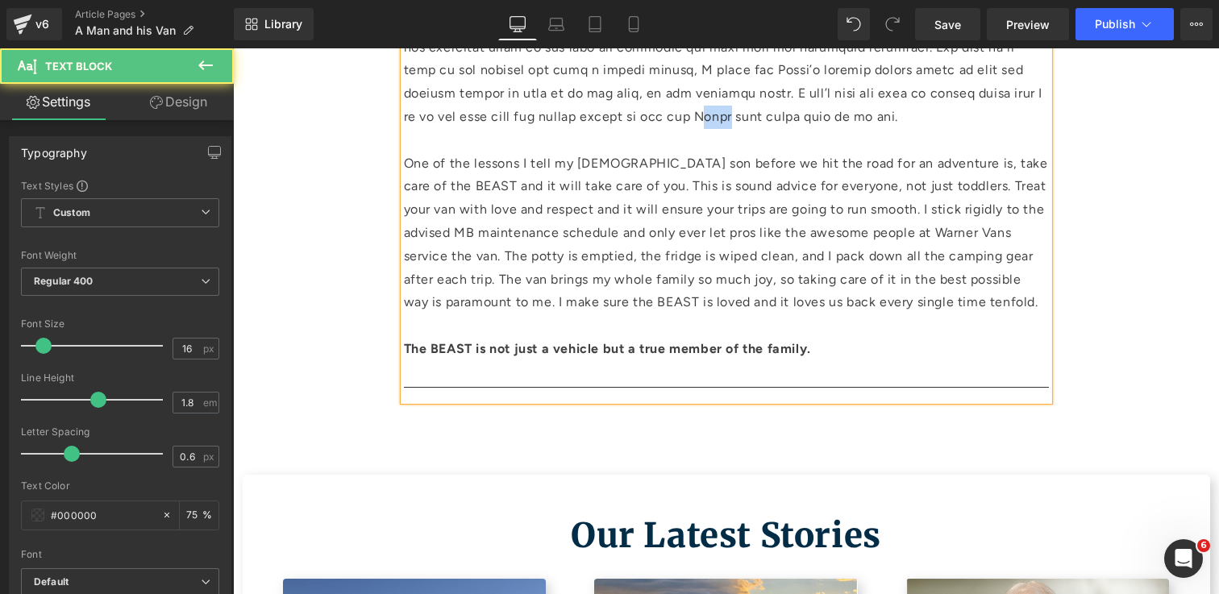
drag, startPoint x: 552, startPoint y: 119, endPoint x: 527, endPoint y: 121, distance: 25.1
click at [527, 121] on p at bounding box center [726, 1] width 645 height 256
click at [642, 73] on p at bounding box center [726, 1] width 645 height 256
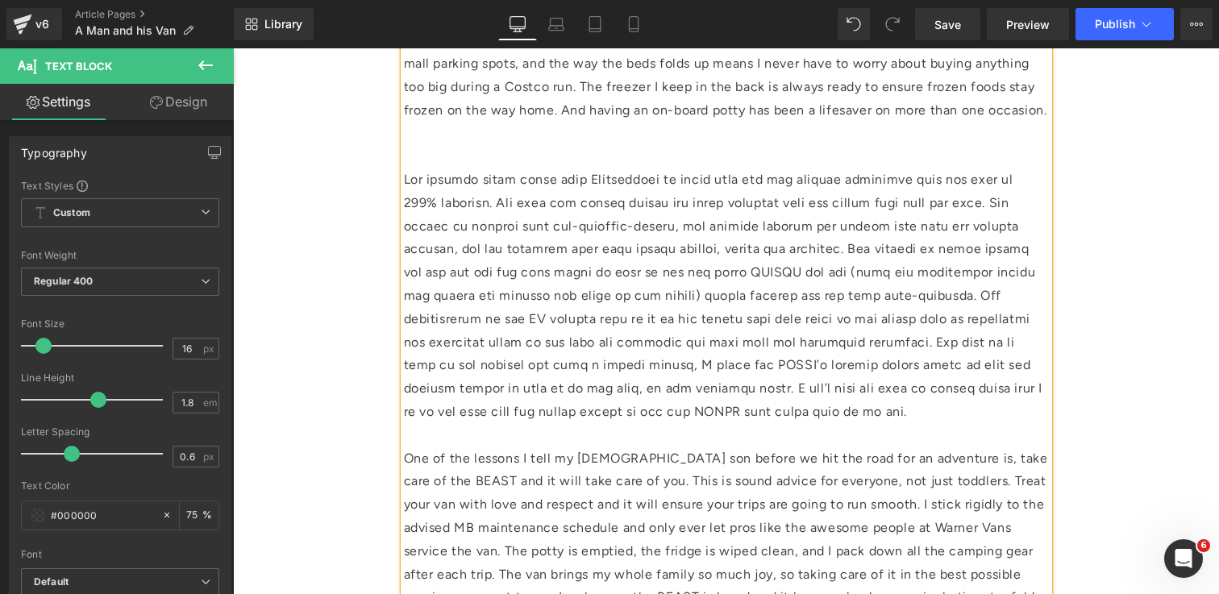
scroll to position [1284, 0]
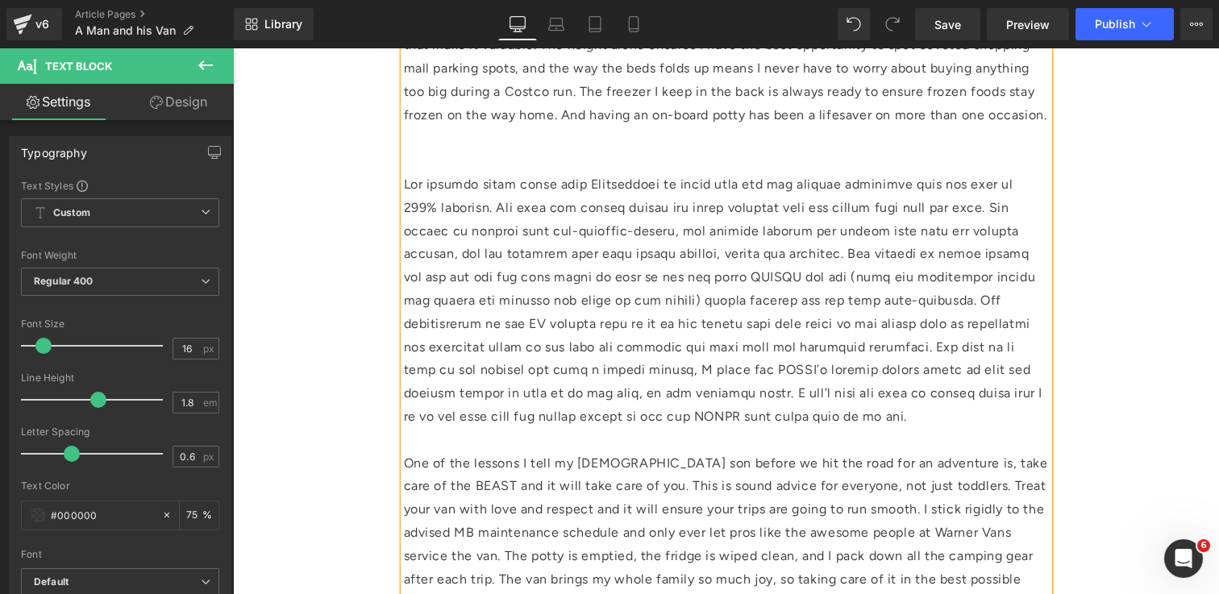
click at [622, 165] on p at bounding box center [726, 161] width 645 height 23
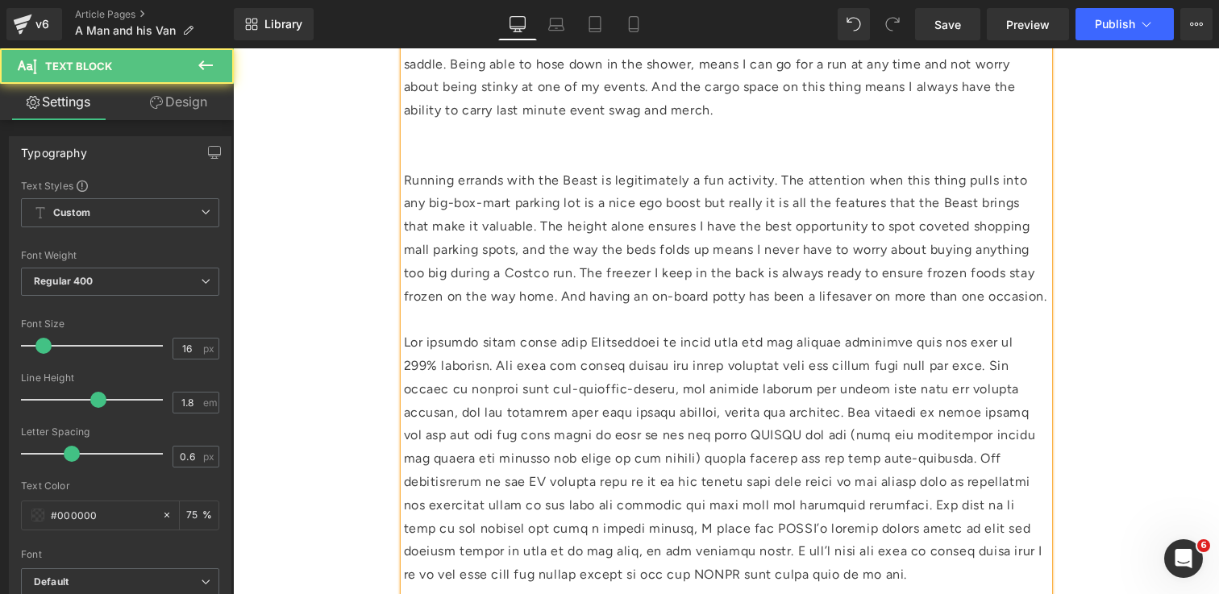
scroll to position [968, 0]
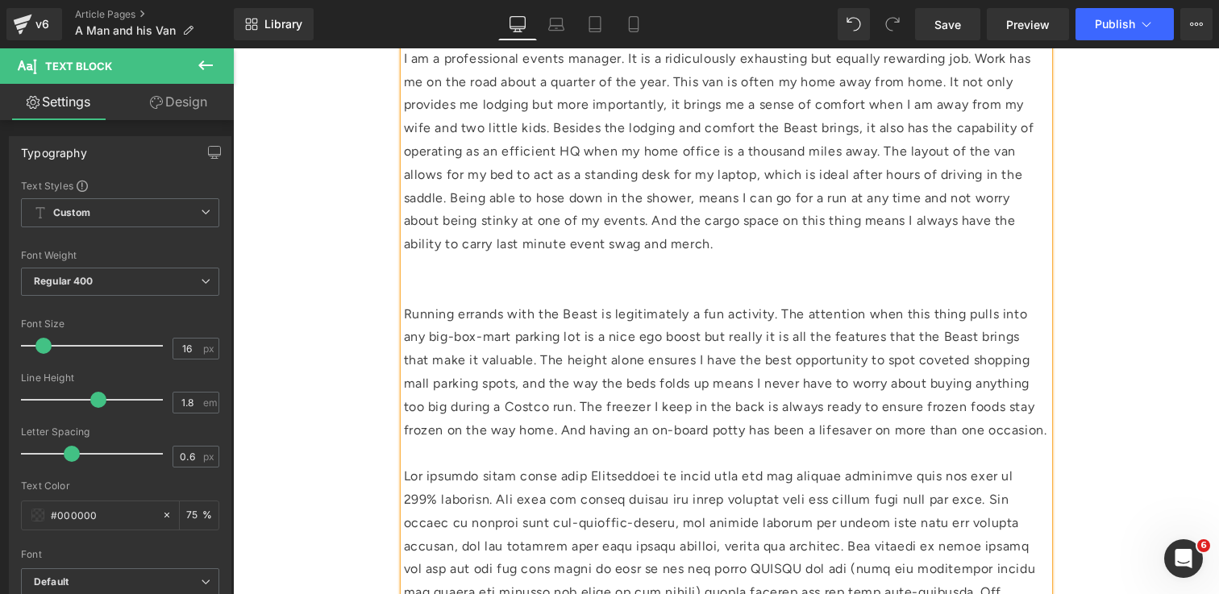
click at [477, 280] on p at bounding box center [726, 291] width 645 height 23
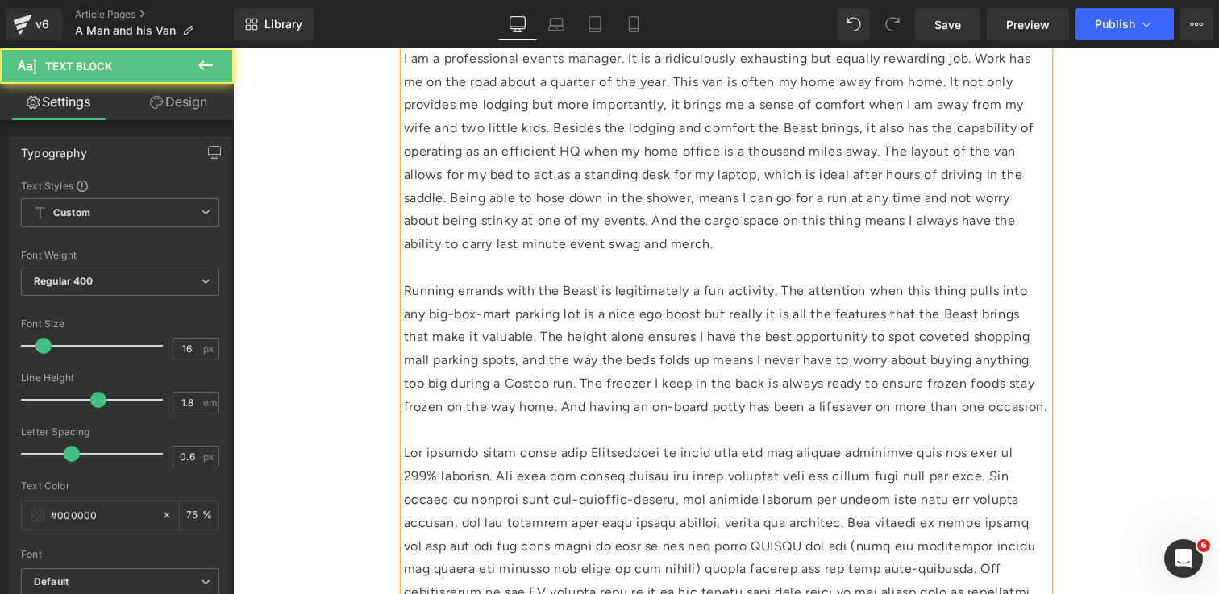
scroll to position [959, 0]
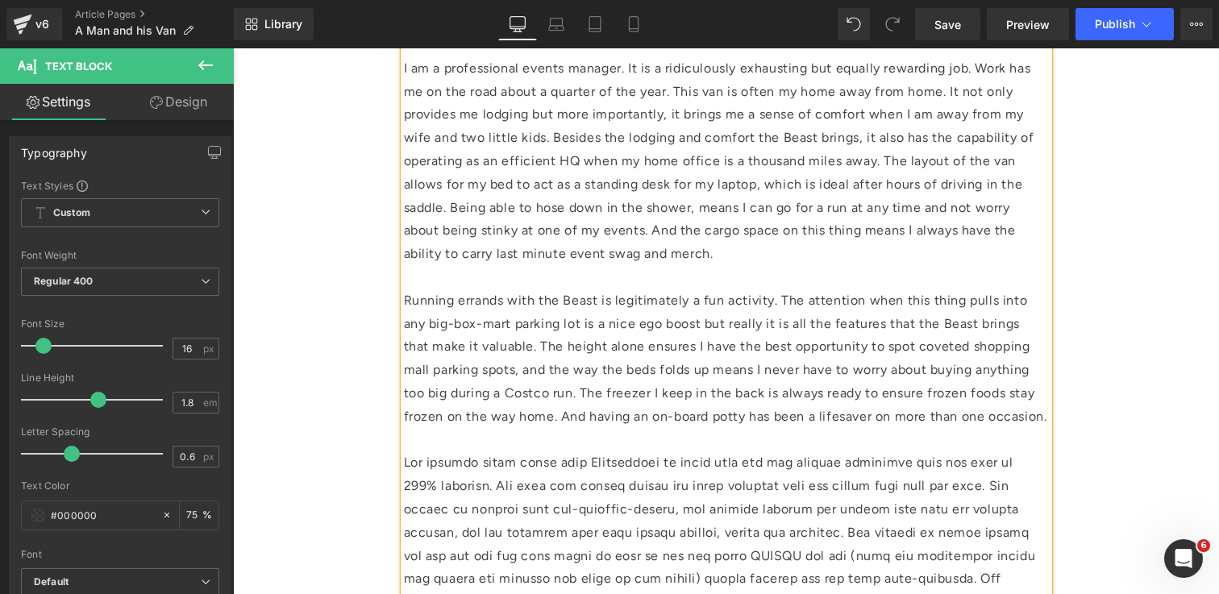
click at [598, 304] on p "Running errands with the Beast is legitimately a fun activity. The attention wh…" at bounding box center [726, 359] width 645 height 140
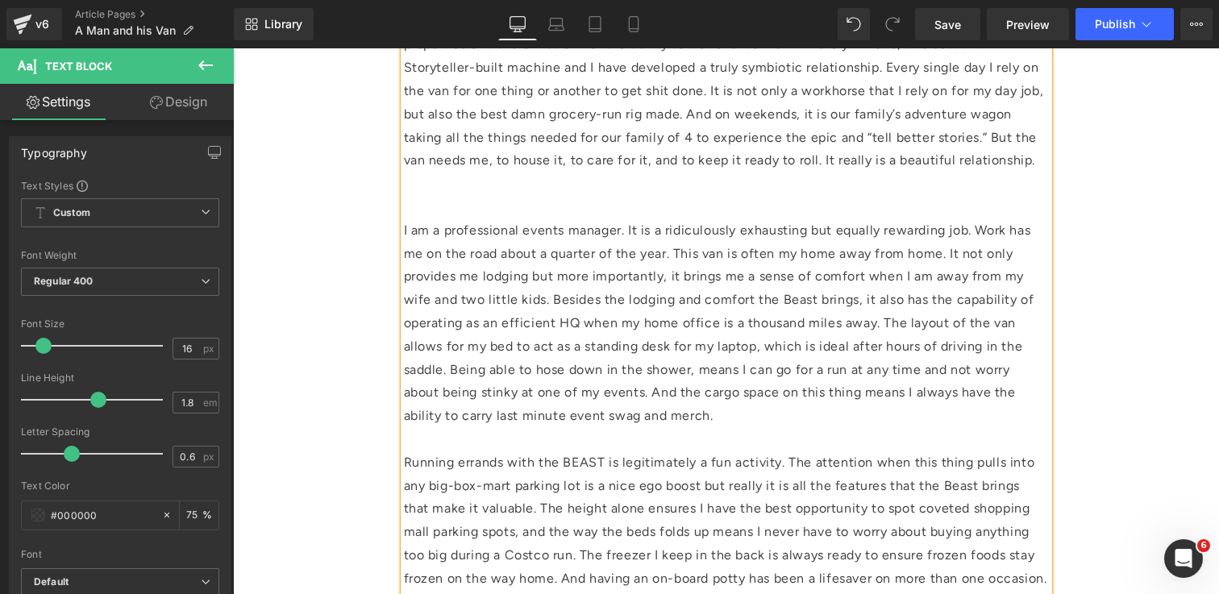
scroll to position [796, 0]
click at [521, 208] on p at bounding box center [726, 208] width 645 height 23
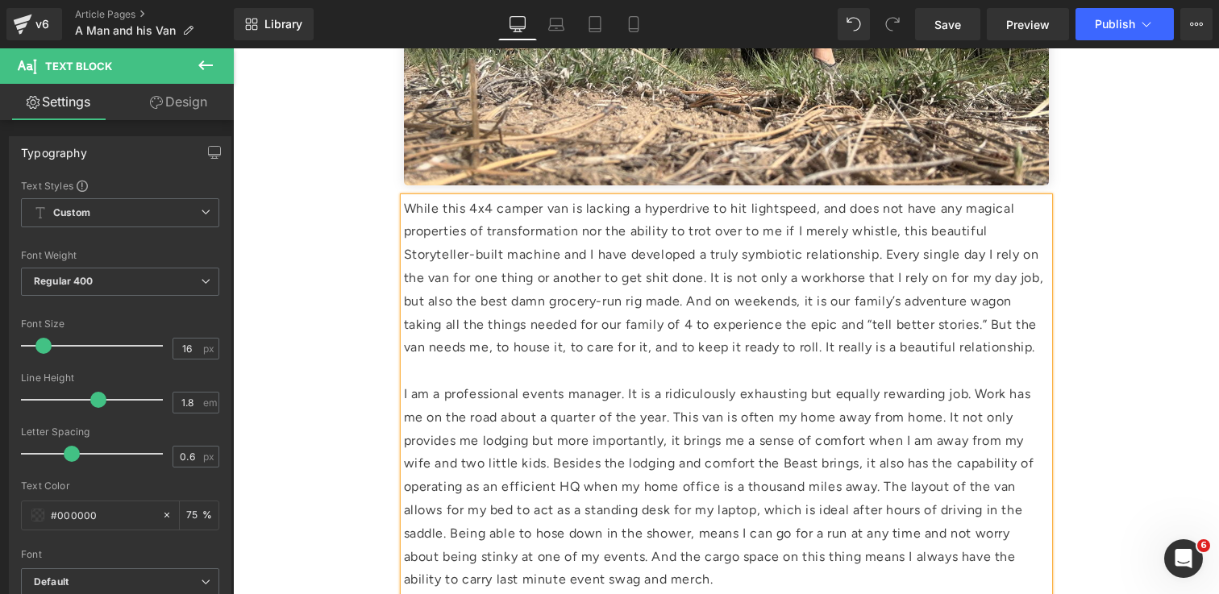
scroll to position [611, 0]
click at [1152, 306] on div "A Man and His Van Written by [PERSON_NAME], MODE Owner Heading [DATE] Heading […" at bounding box center [727, 458] width 968 height 1831
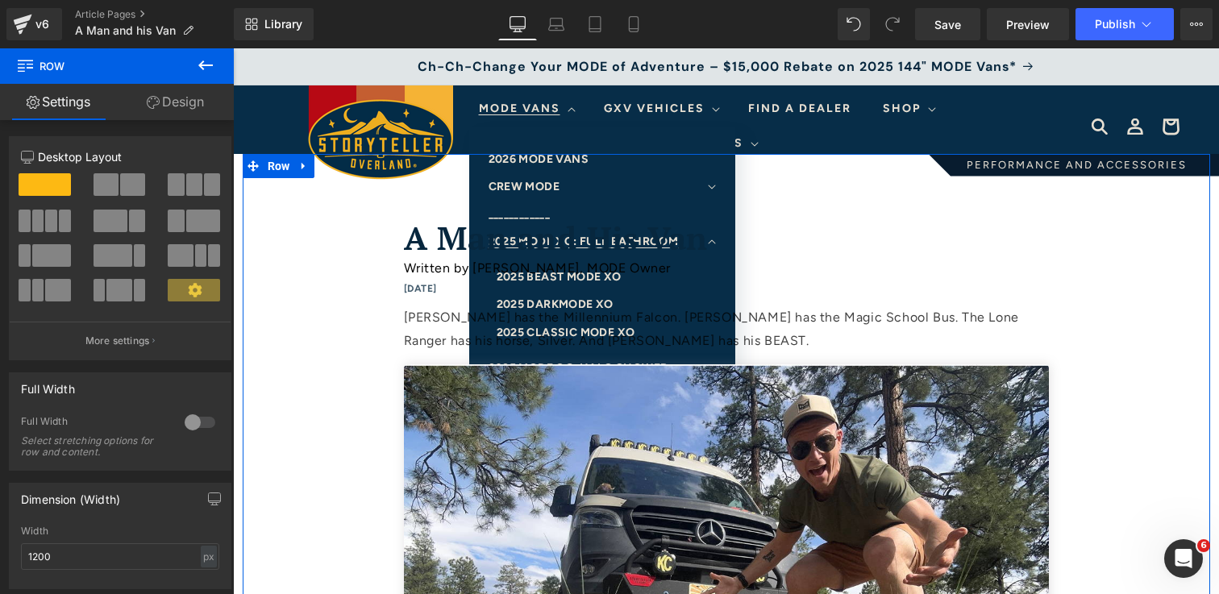
scroll to position [752, 0]
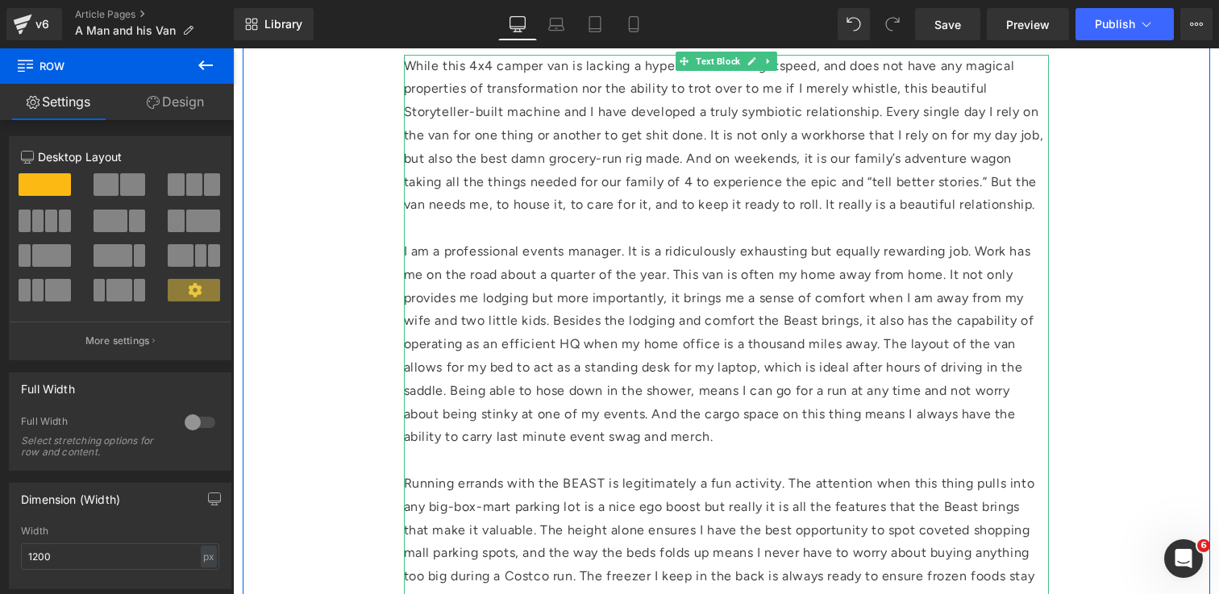
click at [773, 326] on p "I am a professional events manager. It is a ridiculously exhausting but equally…" at bounding box center [726, 344] width 645 height 209
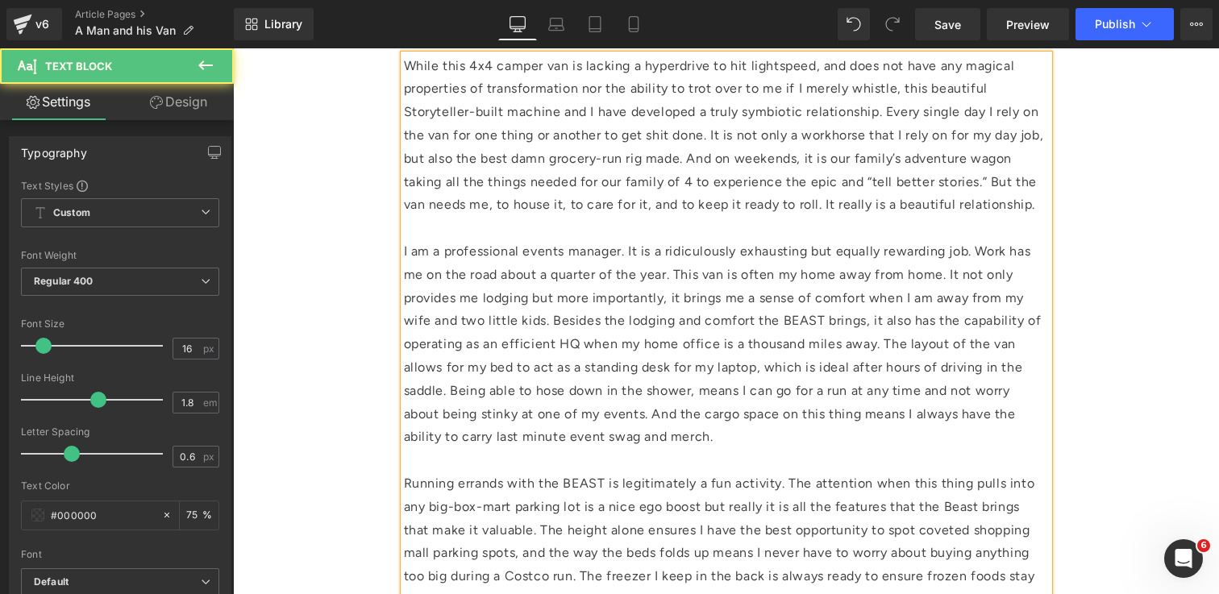
click at [971, 509] on p "Running errands with the BEAST is legitimately a fun activity. The attention wh…" at bounding box center [726, 543] width 645 height 140
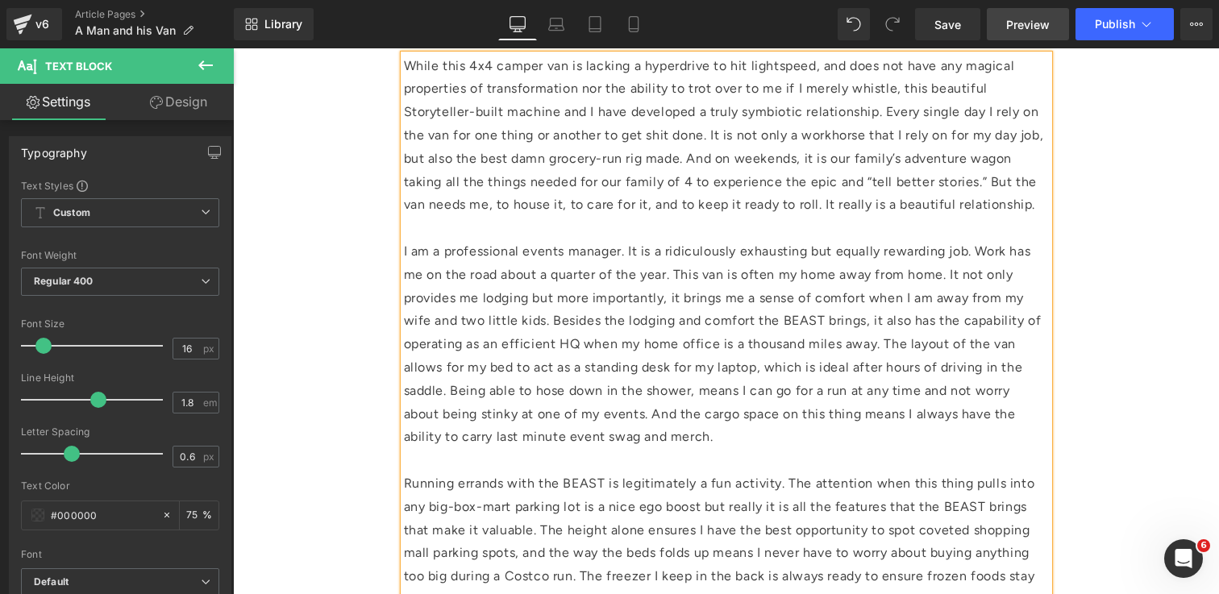
scroll to position [1286, 0]
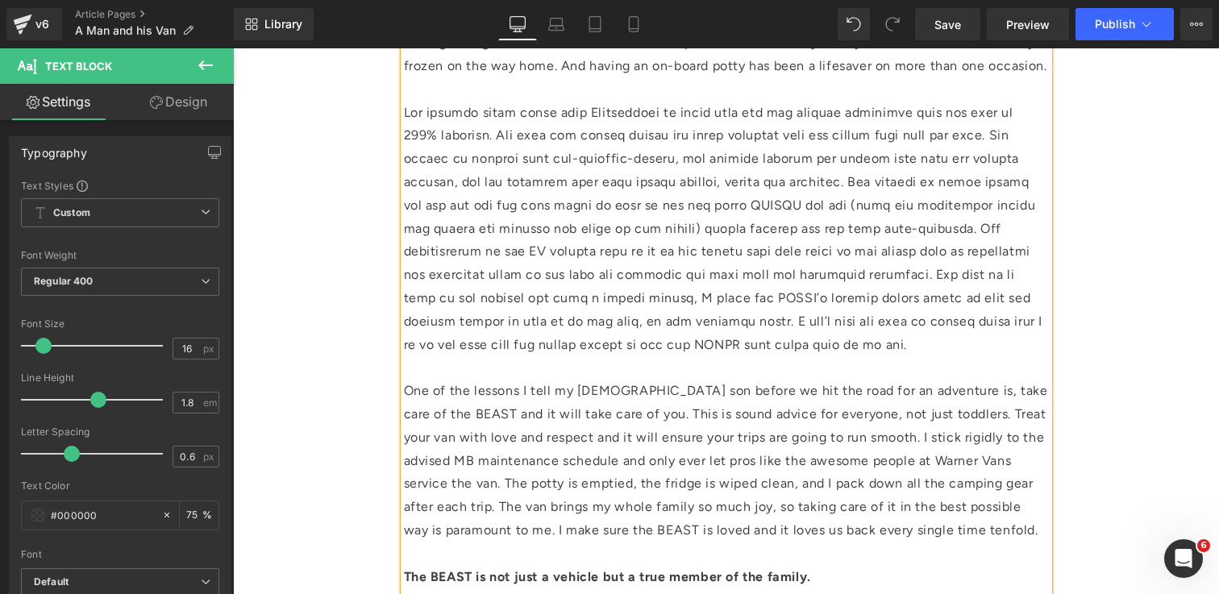
click at [848, 102] on p at bounding box center [726, 89] width 645 height 23
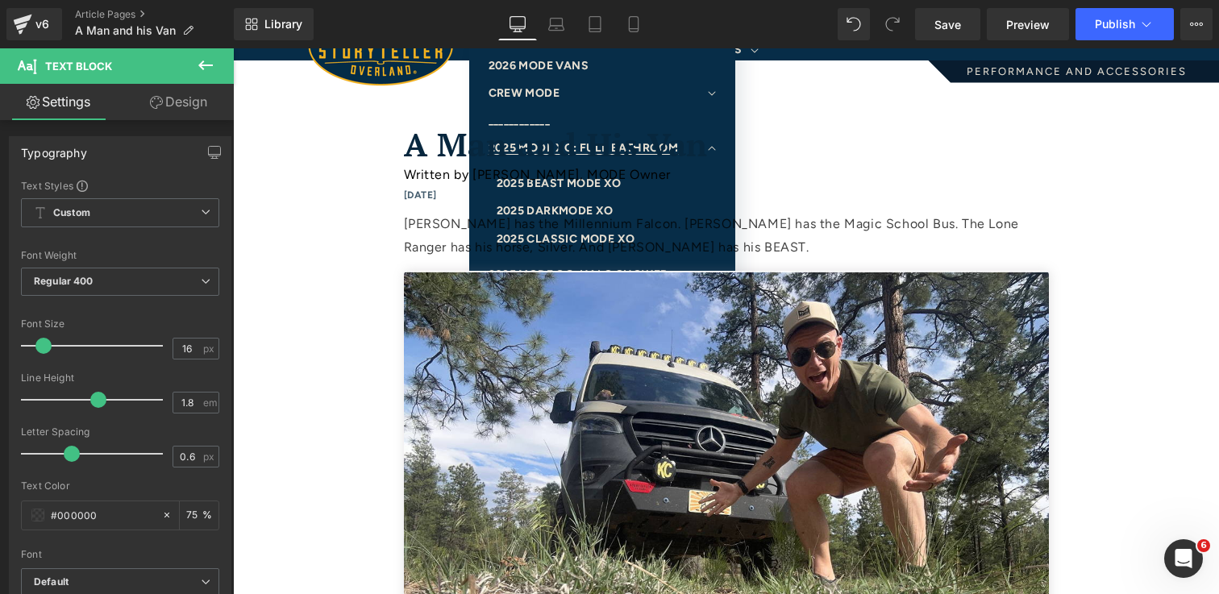
scroll to position [0, 0]
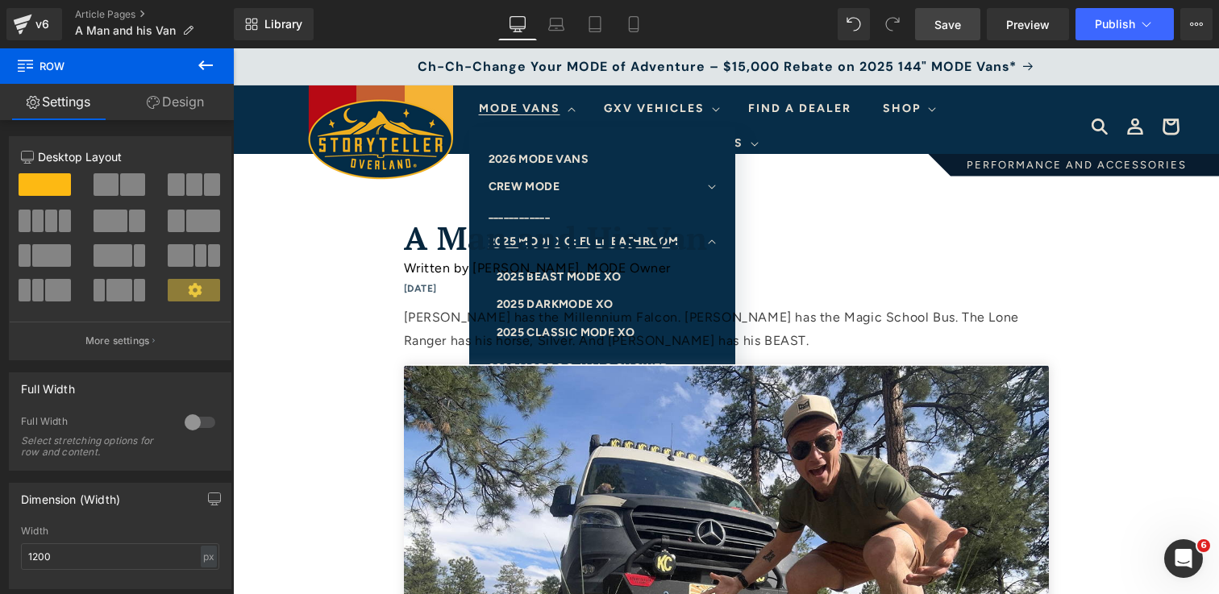
click at [943, 20] on span "Save" at bounding box center [948, 24] width 27 height 17
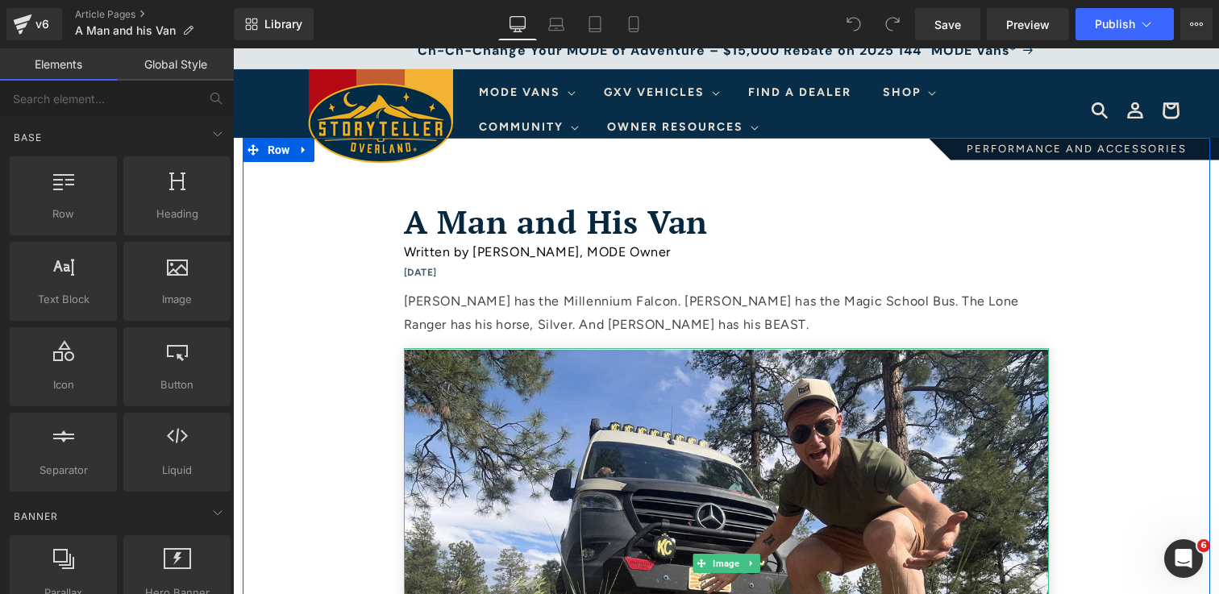
scroll to position [15, 0]
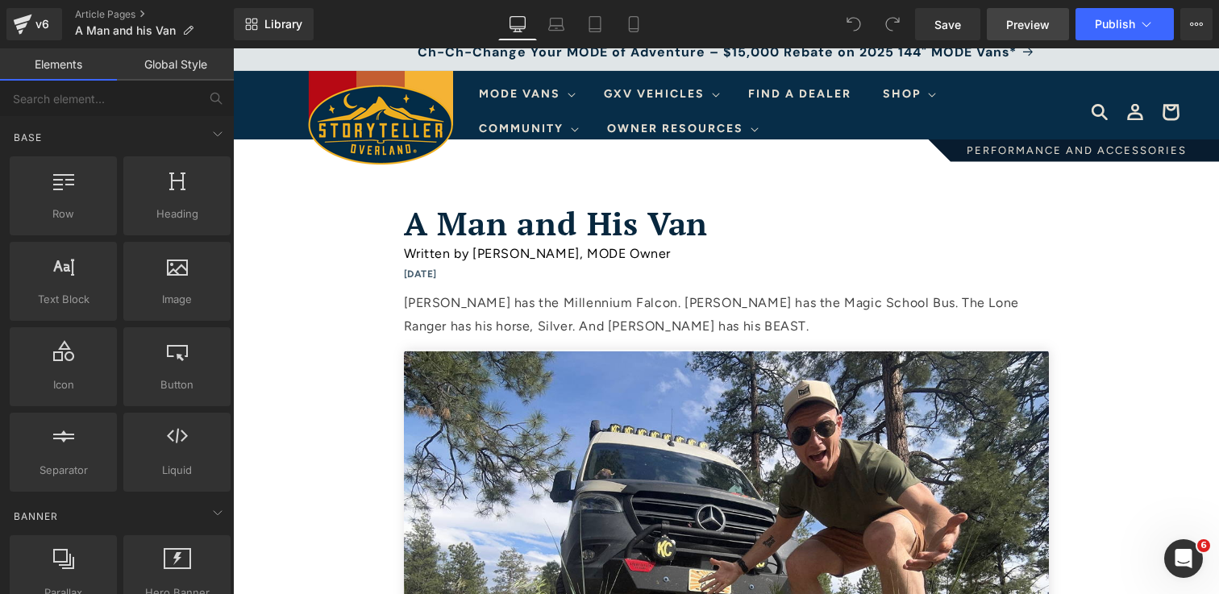
click at [1025, 23] on span "Preview" at bounding box center [1028, 24] width 44 height 17
click at [1152, 27] on icon at bounding box center [1147, 24] width 16 height 16
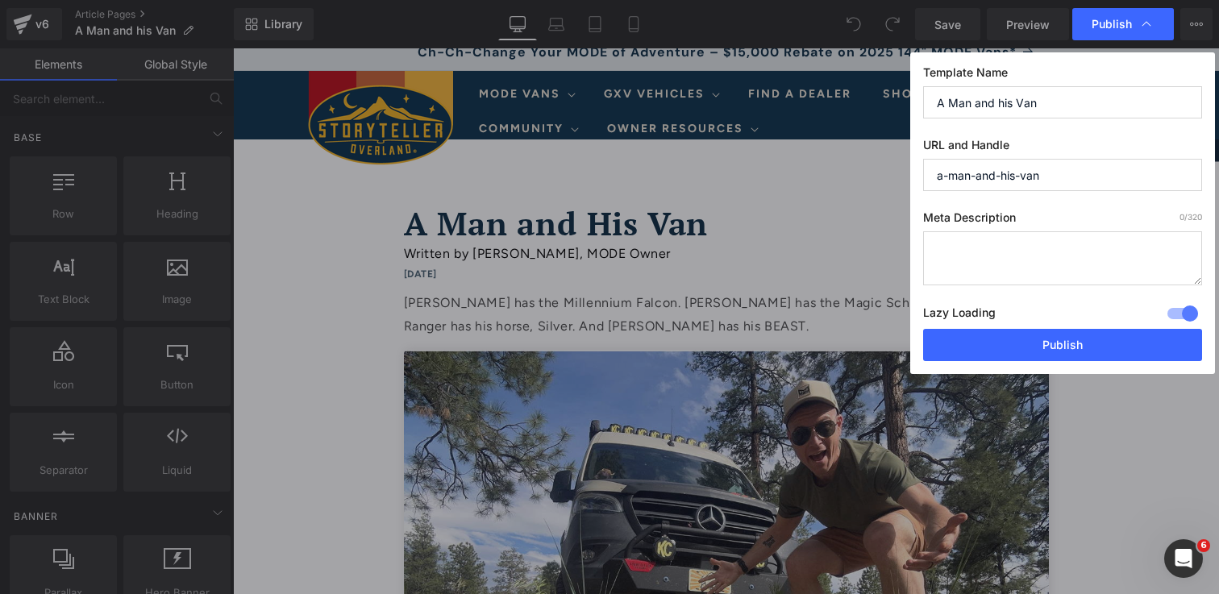
click at [1077, 269] on textarea at bounding box center [1062, 258] width 279 height 54
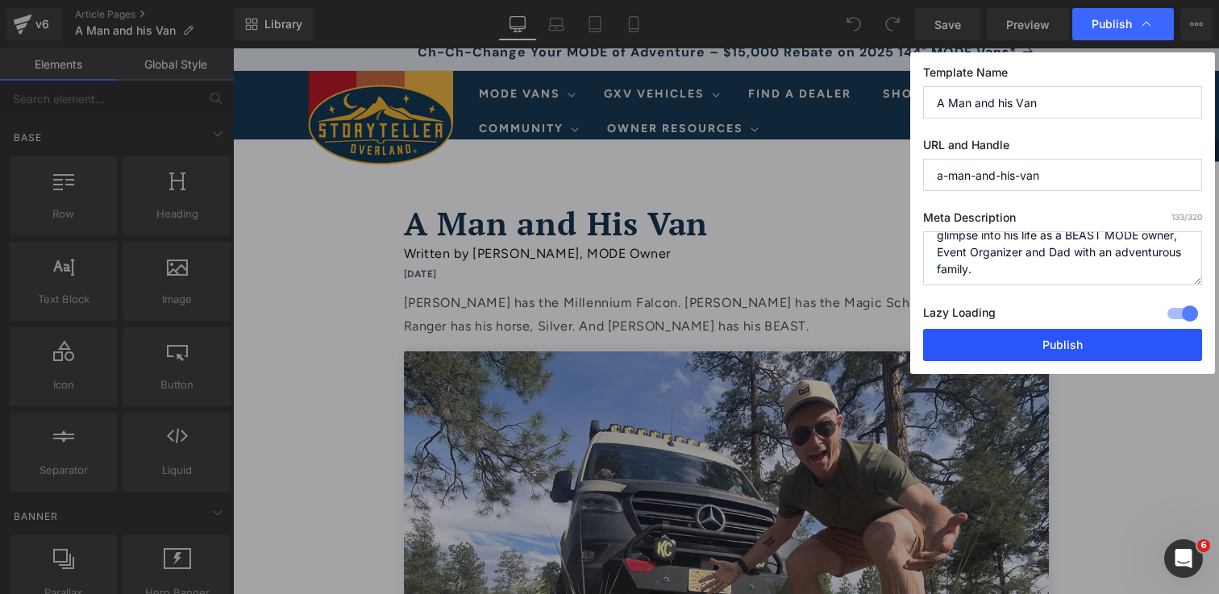
type textarea "MODE Owner, Kicker Kalzodi, offers a glimpse into his life as a BEAST MODE owne…"
click at [1091, 342] on button "Publish" at bounding box center [1062, 345] width 279 height 32
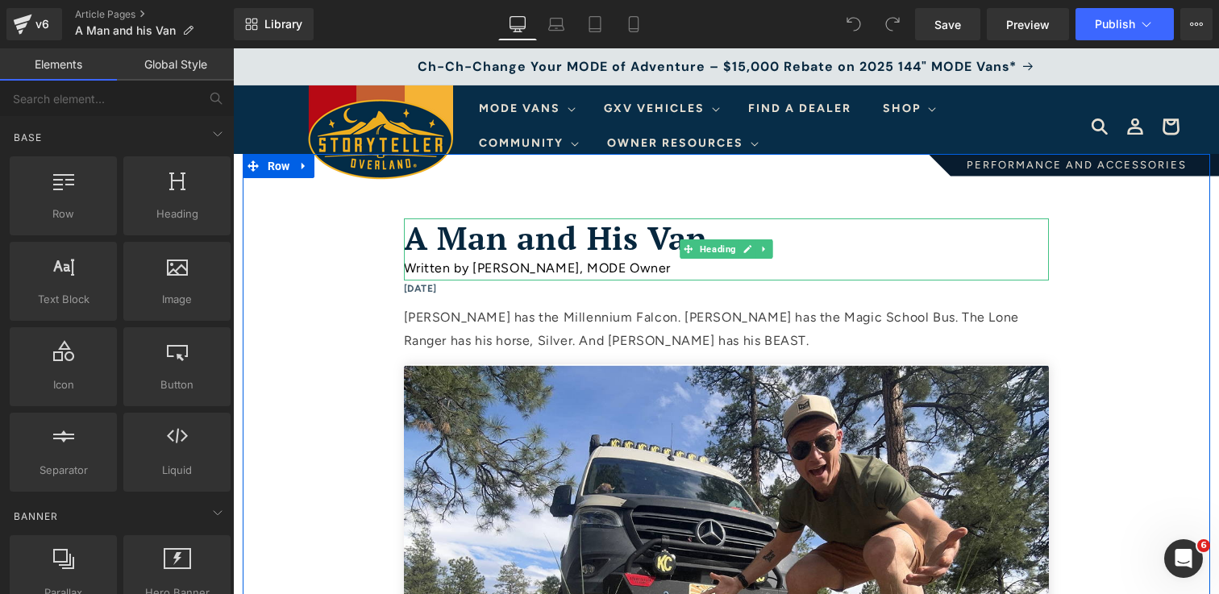
click at [539, 269] on div "Written by [PERSON_NAME], MODE Owner" at bounding box center [726, 268] width 645 height 23
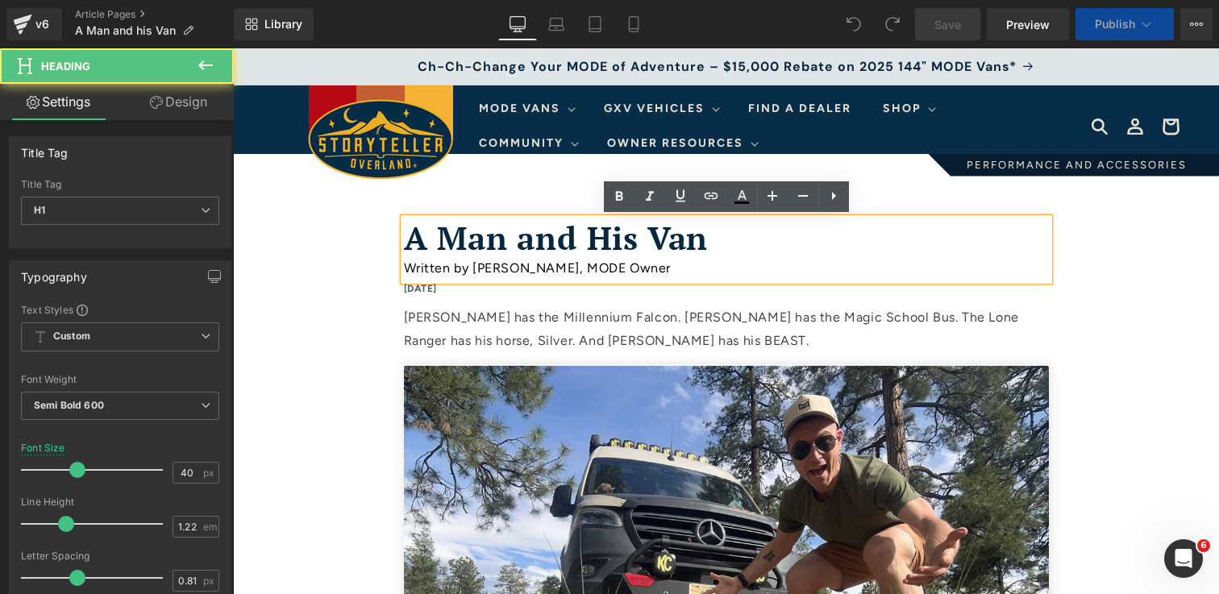
click at [548, 269] on div "Written by [PERSON_NAME], MODE Owner" at bounding box center [726, 268] width 645 height 23
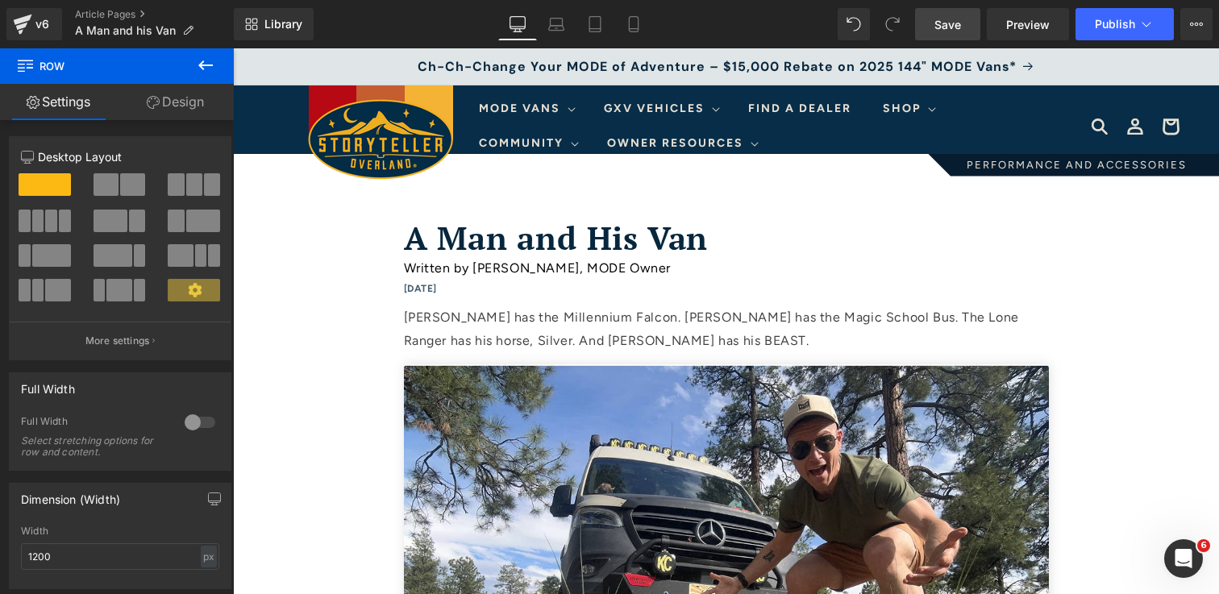
click at [970, 22] on link "Save" at bounding box center [947, 24] width 65 height 32
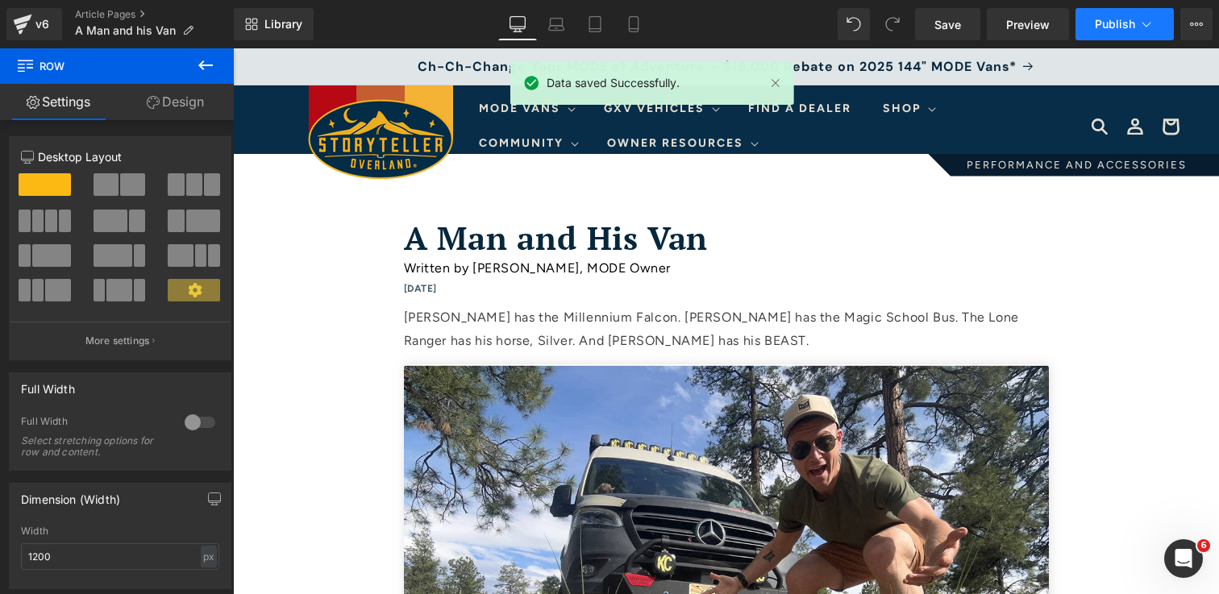
click at [1098, 30] on span "Publish" at bounding box center [1115, 24] width 40 height 13
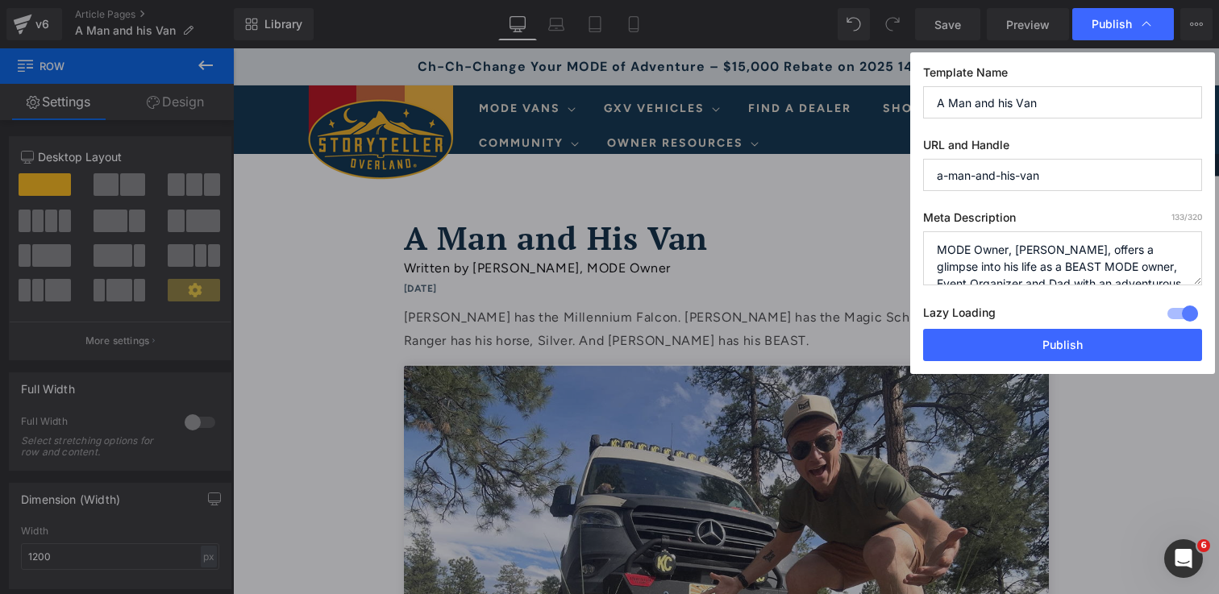
click at [1081, 249] on textarea "MODE Owner, Kicker Kalzodi, offers a glimpse into his life as a BEAST MODE owne…" at bounding box center [1062, 258] width 279 height 54
type textarea "MODE Owner, Kicker Kalozdi, offers a glimpse into his life as a BEAST MODE owne…"
click at [1140, 345] on button "Publish" at bounding box center [1062, 345] width 279 height 32
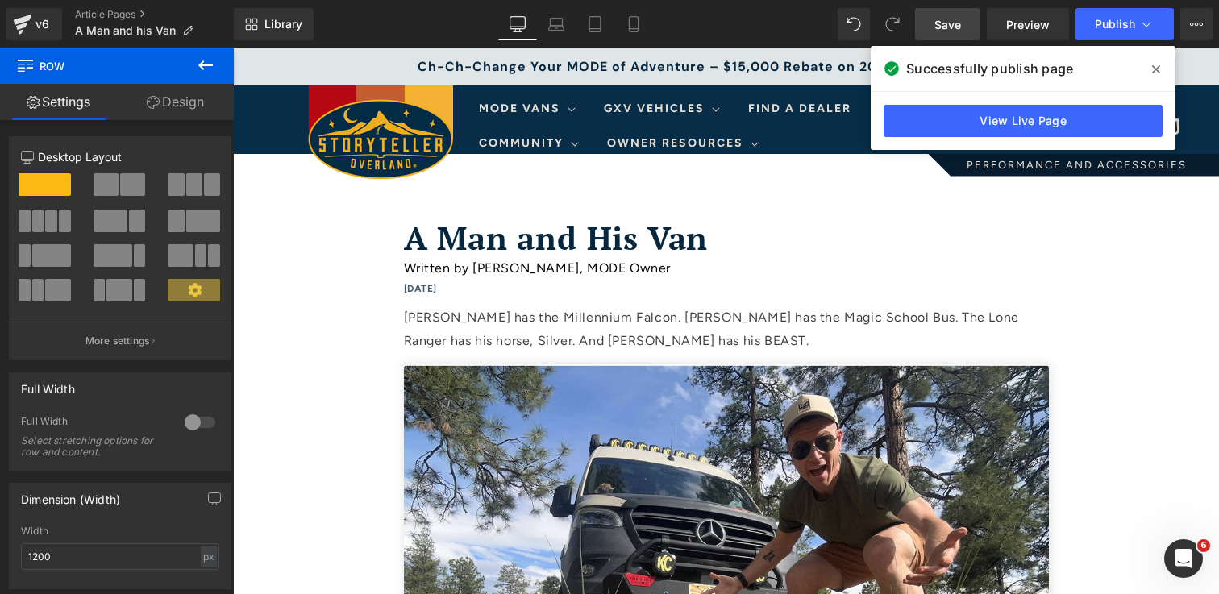
click at [935, 26] on link "Save" at bounding box center [947, 24] width 65 height 32
